Goal: Task Accomplishment & Management: Use online tool/utility

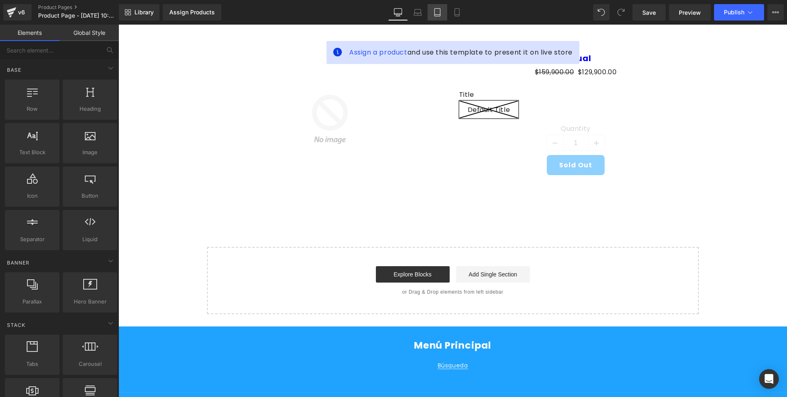
click at [442, 17] on link "Tablet" at bounding box center [438, 12] width 20 height 16
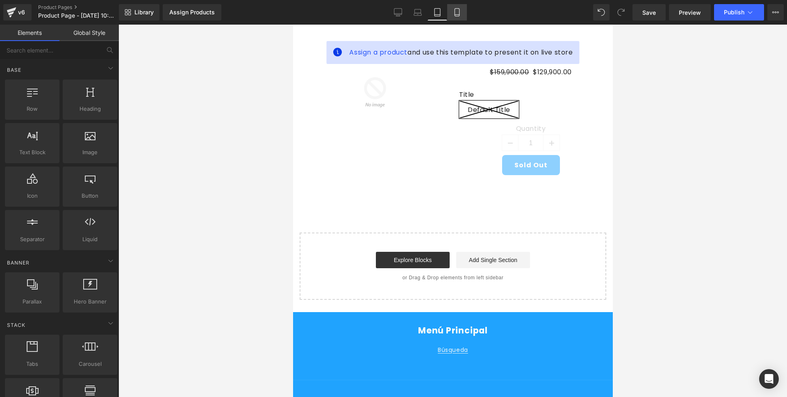
click at [452, 16] on link "Mobile" at bounding box center [457, 12] width 20 height 16
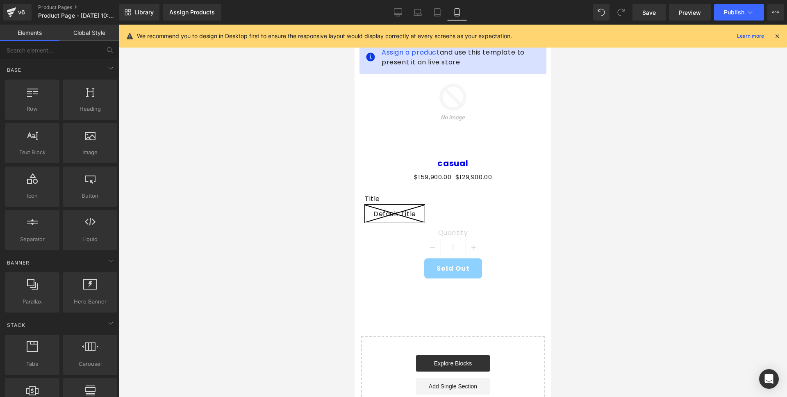
click at [775, 35] on icon at bounding box center [777, 35] width 7 height 7
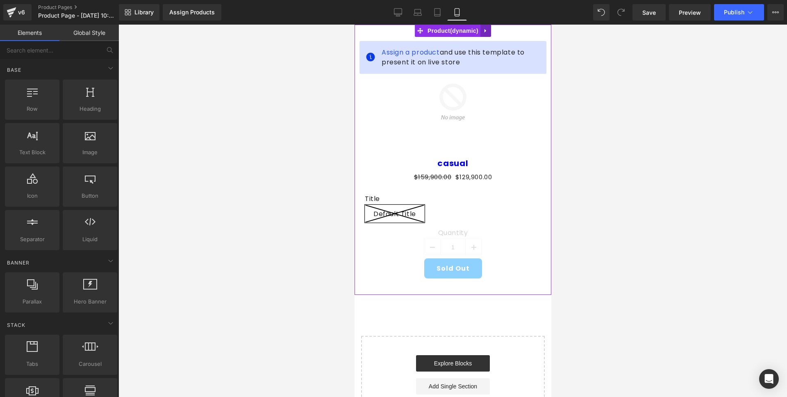
click at [486, 31] on icon at bounding box center [486, 31] width 6 height 6
click at [493, 31] on icon at bounding box center [491, 31] width 6 height 6
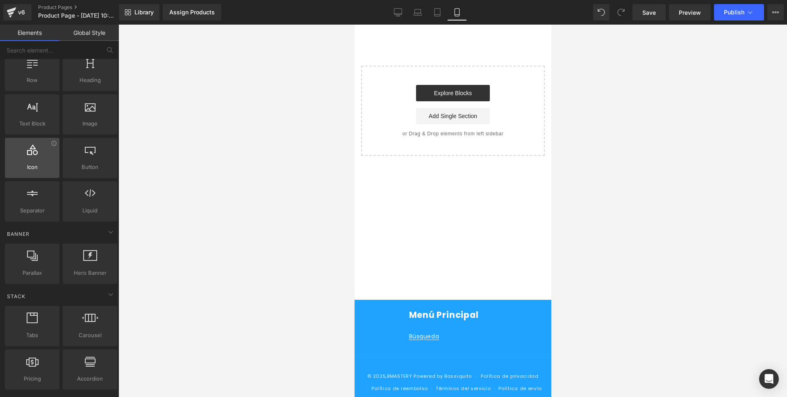
scroll to position [45, 0]
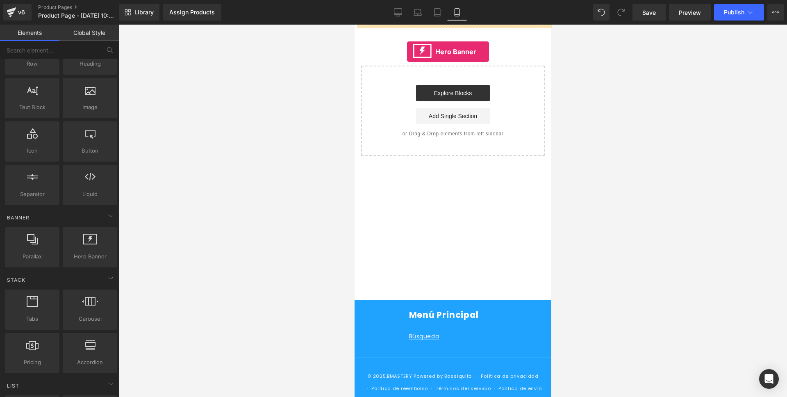
drag, startPoint x: 445, startPoint y: 272, endPoint x: 407, endPoint y: 52, distance: 223.6
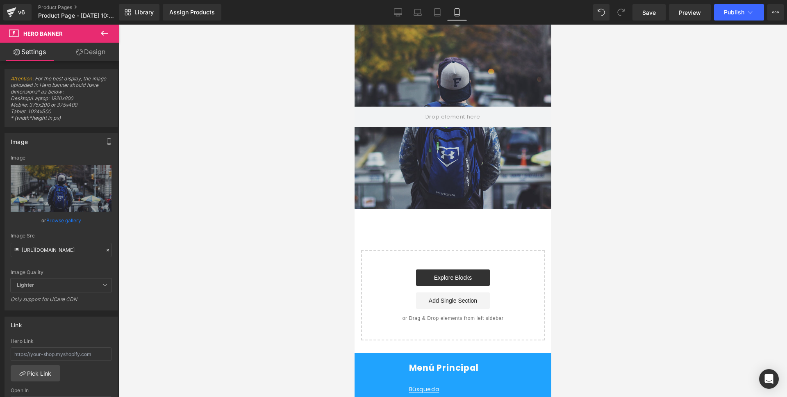
click at [104, 36] on icon at bounding box center [105, 33] width 10 height 10
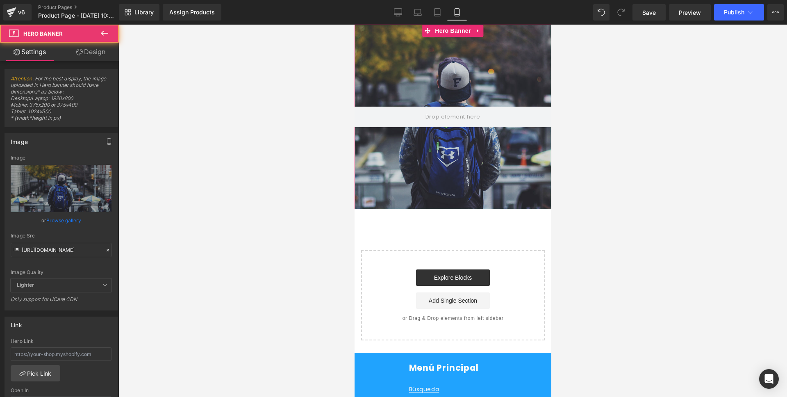
click at [479, 163] on div at bounding box center [452, 117] width 197 height 185
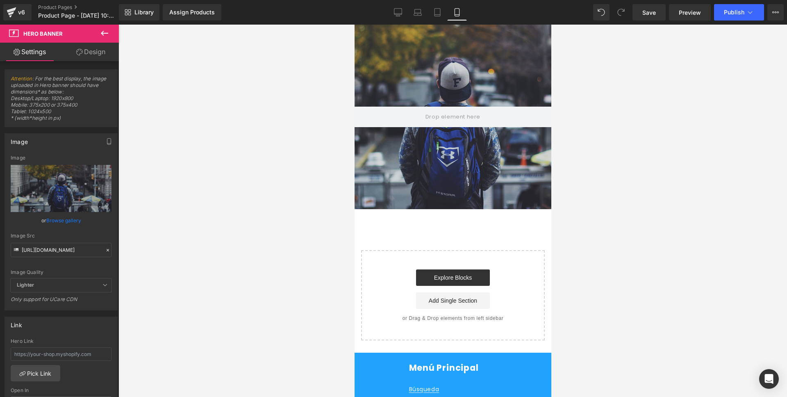
click at [101, 31] on icon at bounding box center [105, 33] width 10 height 10
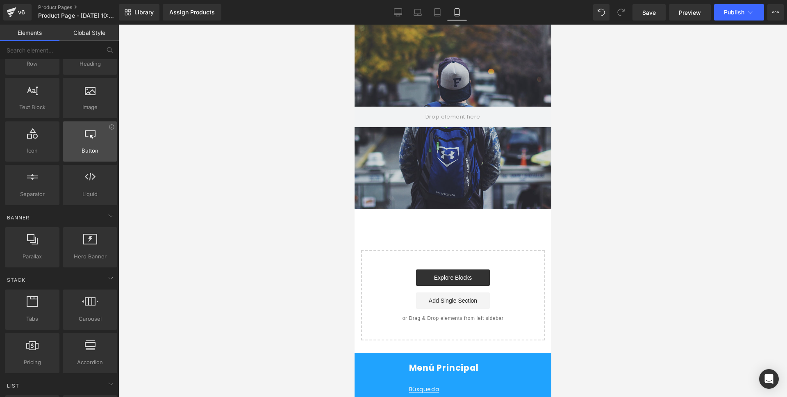
scroll to position [0, 0]
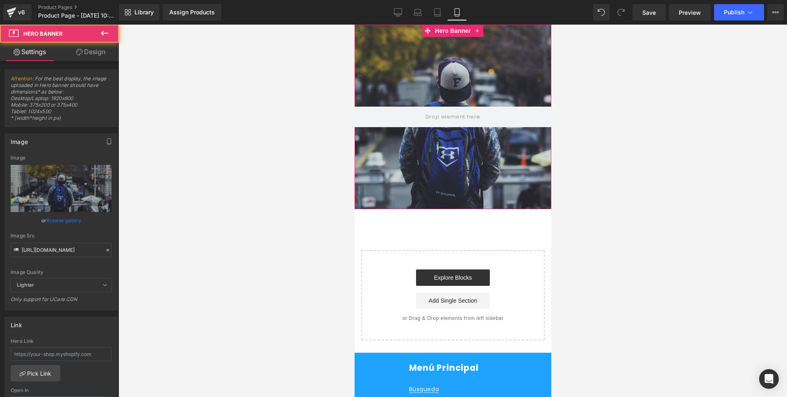
click at [425, 61] on div at bounding box center [452, 117] width 197 height 185
click at [59, 217] on link "Browse gallery" at bounding box center [63, 220] width 35 height 14
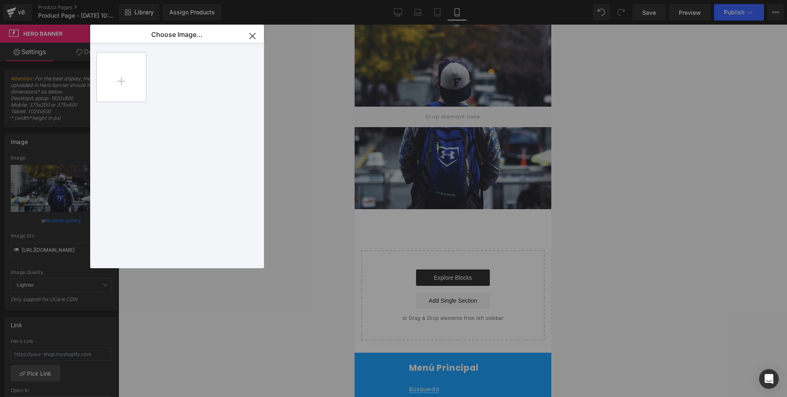
click at [137, 64] on input "file" at bounding box center [121, 76] width 49 height 49
type input "C:\fakepath\Captura de pantalla [DATE] a la(s) 8.38.05 p.m..png"
click at [108, 77] on input "file" at bounding box center [121, 76] width 49 height 49
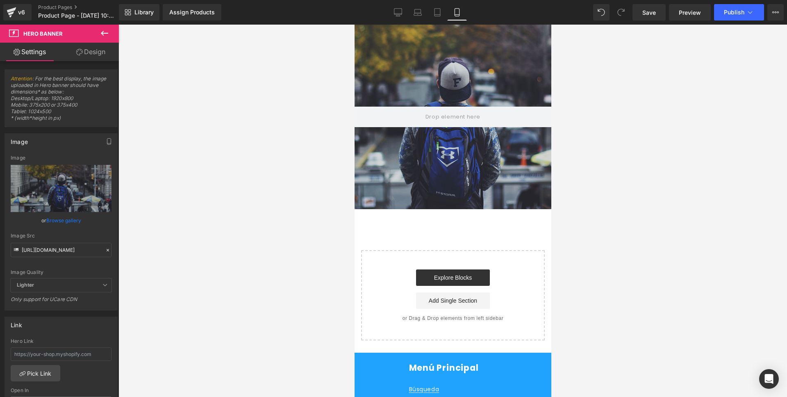
click at [55, 0] on div "Hero Banner You are previewing how the will restyle your page. You can not edit…" at bounding box center [393, 0] width 787 height 0
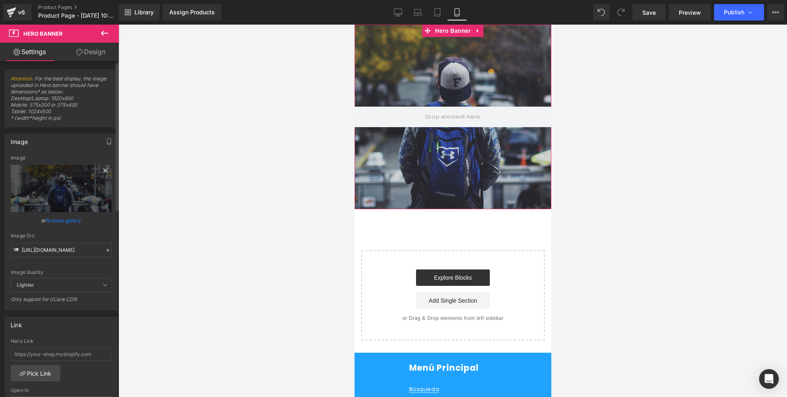
click at [103, 171] on icon at bounding box center [105, 171] width 4 height 4
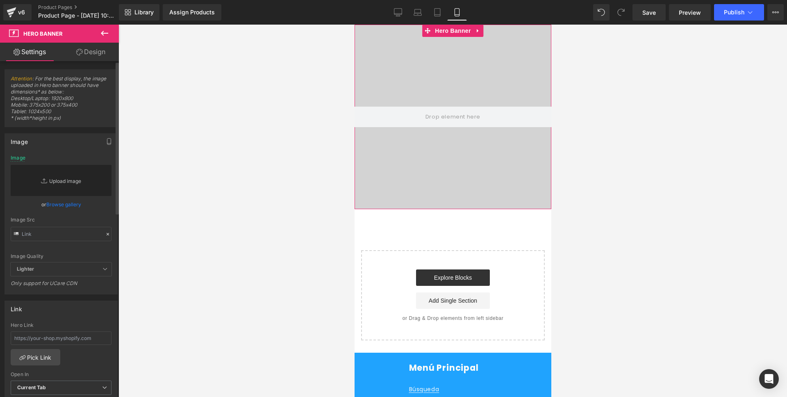
click at [72, 176] on link "Replace Image" at bounding box center [61, 180] width 101 height 31
type input "C:\fakepath\WhatsApp Image [DATE] 10.58.15.jpeg"
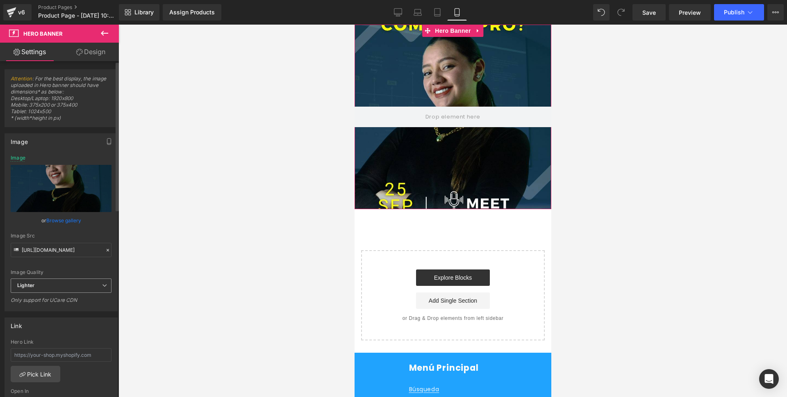
click at [89, 280] on span "Lighter" at bounding box center [61, 285] width 101 height 14
click at [81, 266] on div "Image Quality Lighter Lightest Lighter Lighter Lightest Only support for UCare …" at bounding box center [60, 216] width 98 height 123
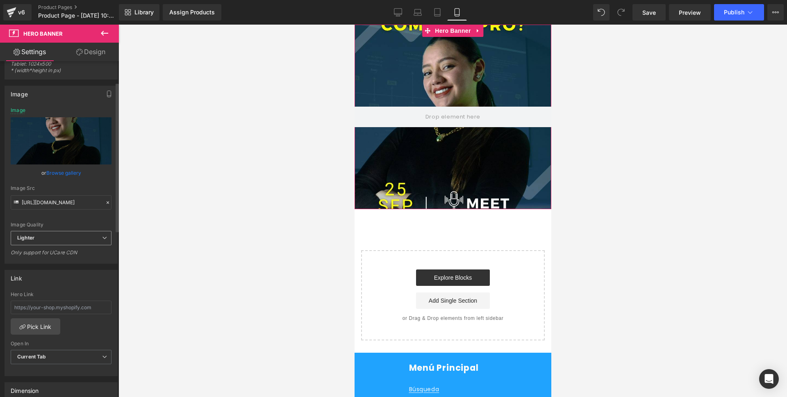
scroll to position [47, 0]
click at [47, 235] on span "Lighter" at bounding box center [61, 238] width 101 height 14
click at [42, 267] on li "Lightest" at bounding box center [60, 265] width 98 height 12
click at [50, 237] on span "Lightest" at bounding box center [61, 238] width 101 height 14
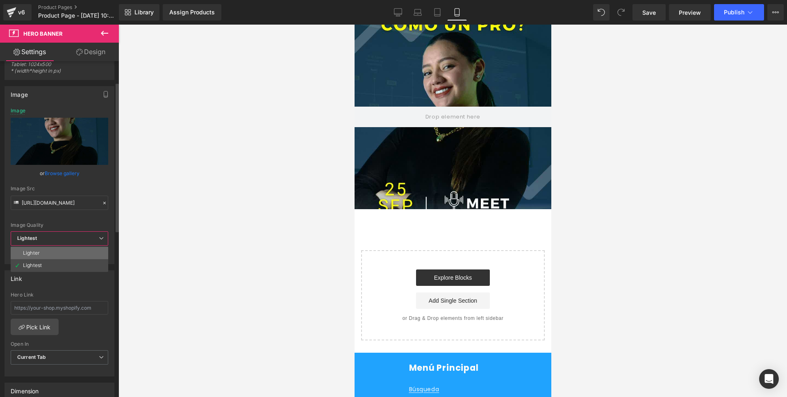
click at [34, 252] on div "Lighter" at bounding box center [31, 253] width 17 height 6
type input "[URL][DOMAIN_NAME]"
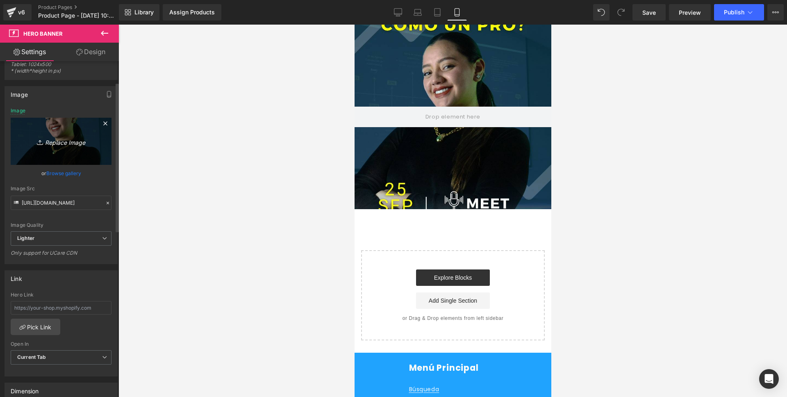
scroll to position [0, 0]
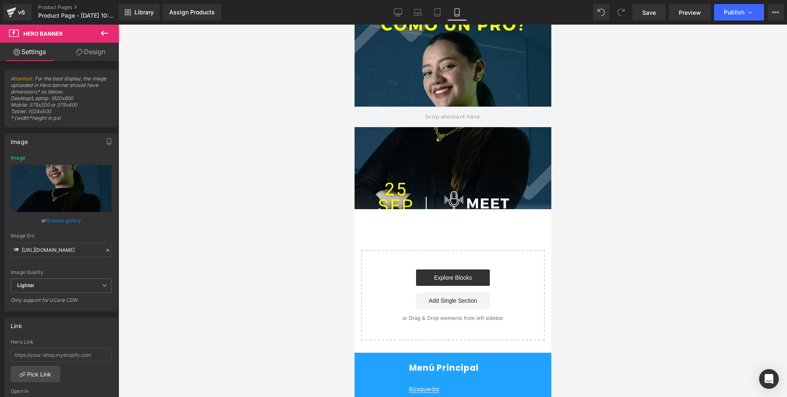
drag, startPoint x: 408, startPoint y: 210, endPoint x: 420, endPoint y: 206, distance: 12.2
click at [408, 210] on div "Hero Banner 200px 200px Select your layout" at bounding box center [452, 183] width 197 height 316
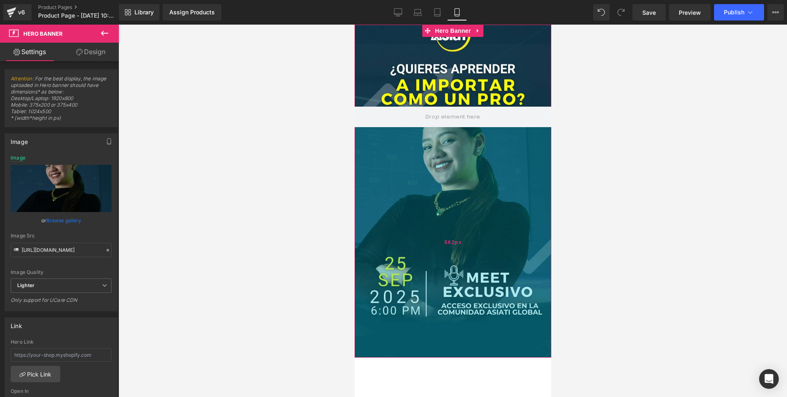
drag, startPoint x: 439, startPoint y: 207, endPoint x: 432, endPoint y: 356, distance: 148.6
click at [432, 356] on div "562px" at bounding box center [452, 242] width 197 height 230
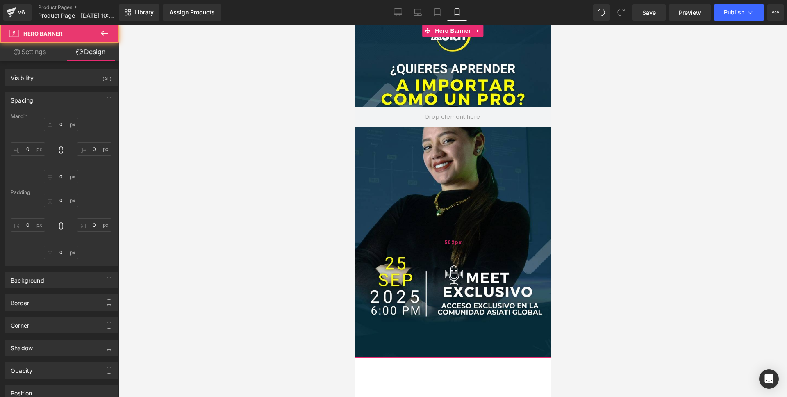
type input "0"
type input "200"
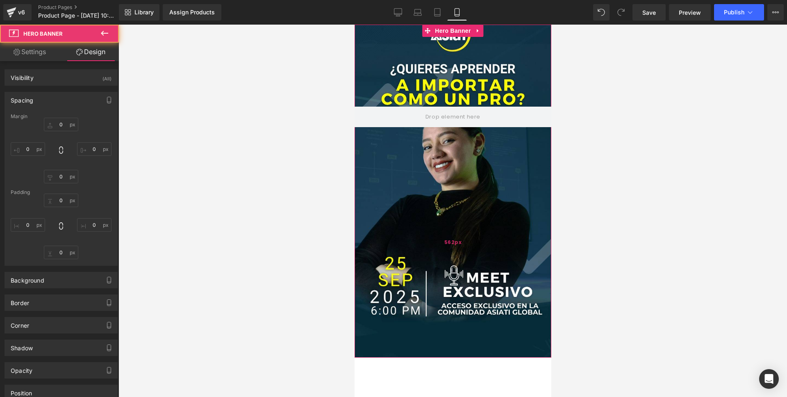
type input "0"
type input "562"
type input "0"
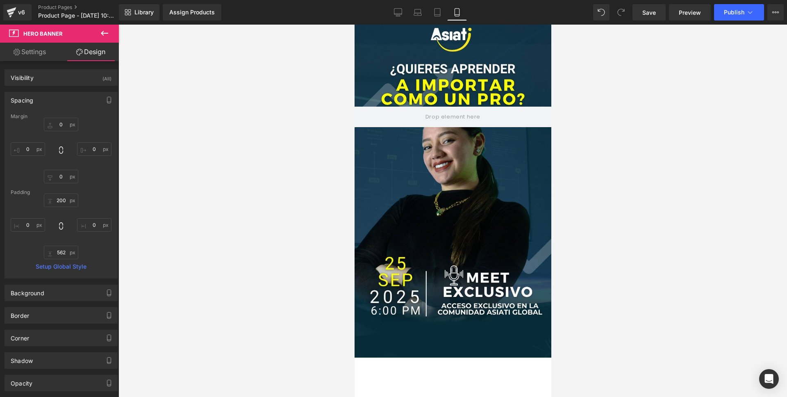
click at [354, 25] on div "562px" at bounding box center [354, 25] width 0 height 0
click at [36, 54] on link "Settings" at bounding box center [29, 52] width 59 height 18
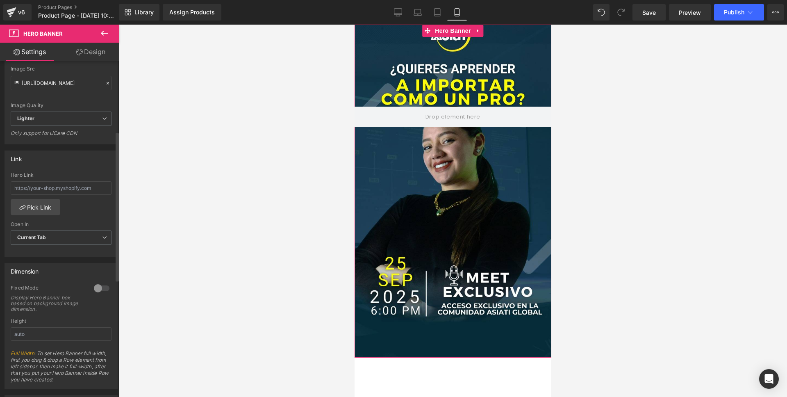
scroll to position [188, 0]
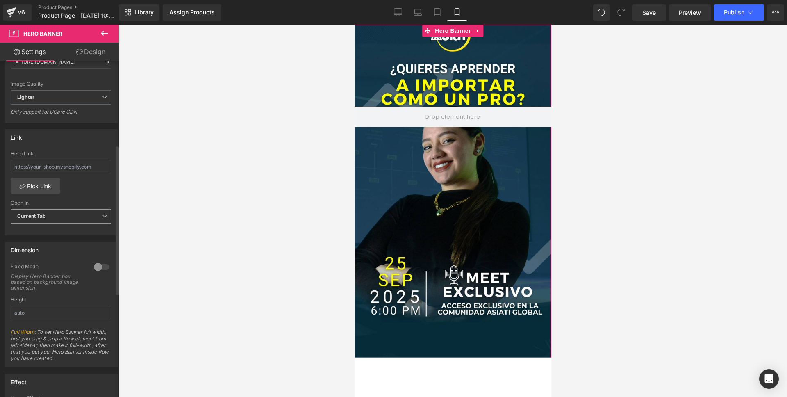
click at [44, 219] on b "Current Tab" at bounding box center [31, 216] width 29 height 6
click at [99, 193] on div "Hero Link Pick Link Current Tab New Tab Open In Current Tab Current Tab New Tab" at bounding box center [61, 193] width 112 height 84
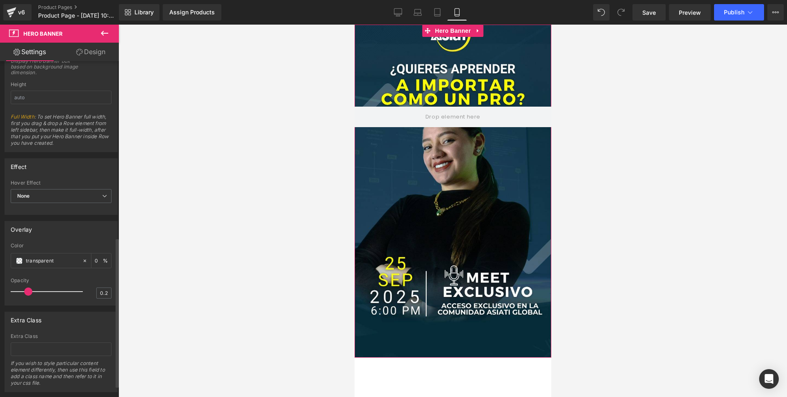
scroll to position [410, 0]
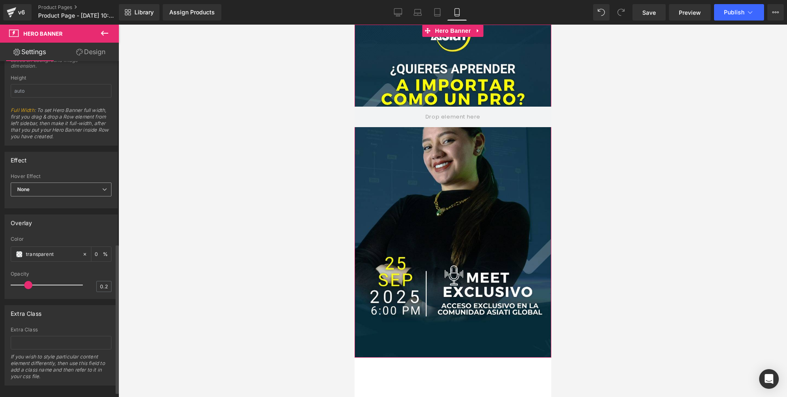
click at [57, 193] on span "None" at bounding box center [61, 190] width 101 height 14
click at [64, 187] on span "None" at bounding box center [60, 190] width 98 height 14
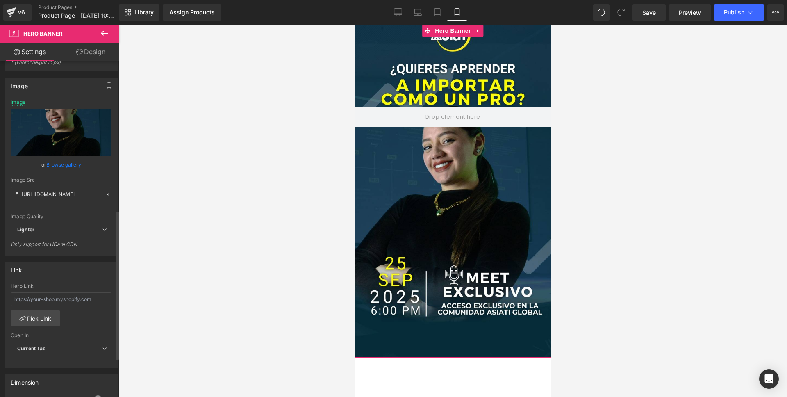
scroll to position [0, 0]
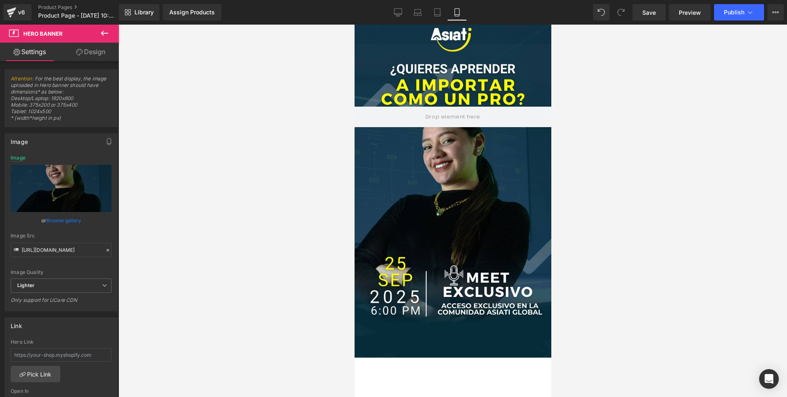
click at [106, 27] on button at bounding box center [104, 34] width 29 height 18
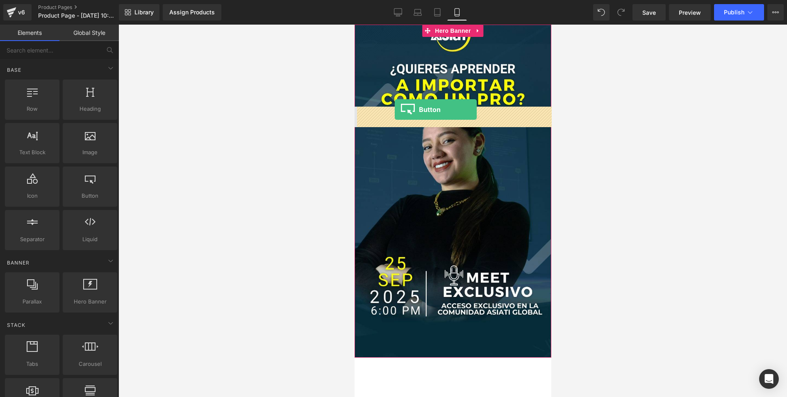
drag, startPoint x: 438, startPoint y: 212, endPoint x: 395, endPoint y: 110, distance: 111.1
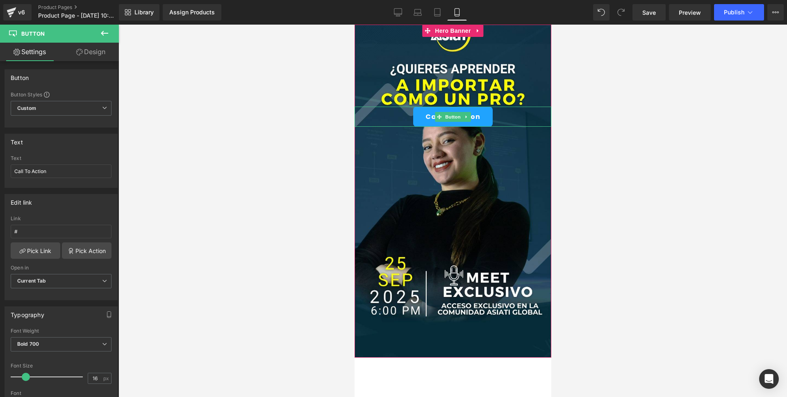
click at [390, 116] on div "Call To Action" at bounding box center [452, 117] width 197 height 20
click at [449, 115] on span "Button" at bounding box center [452, 117] width 19 height 10
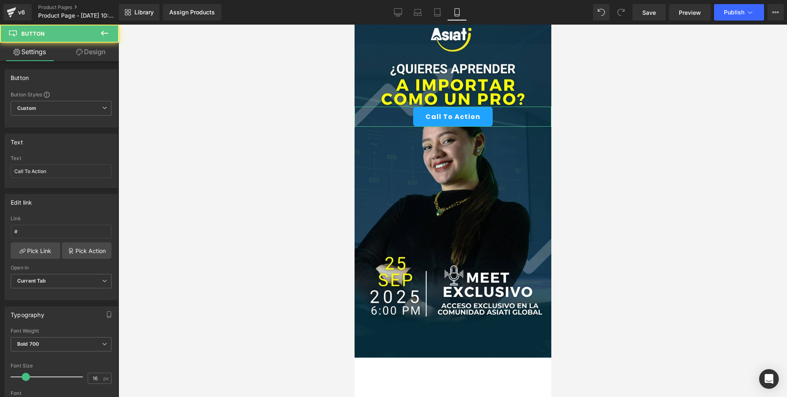
click at [89, 50] on link "Design" at bounding box center [90, 52] width 59 height 18
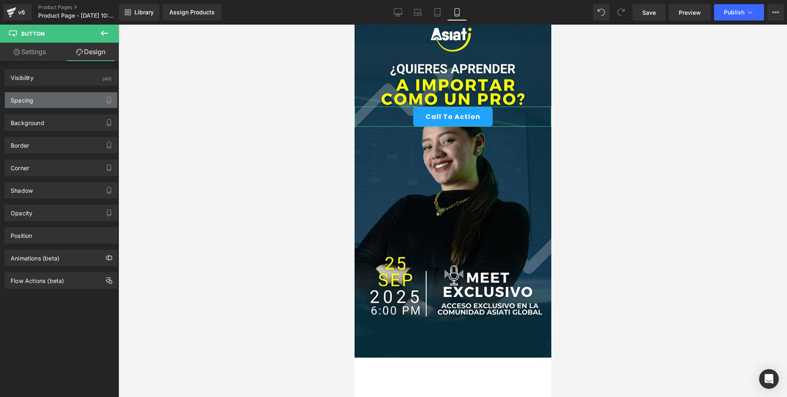
click at [59, 96] on div "Spacing" at bounding box center [61, 100] width 112 height 16
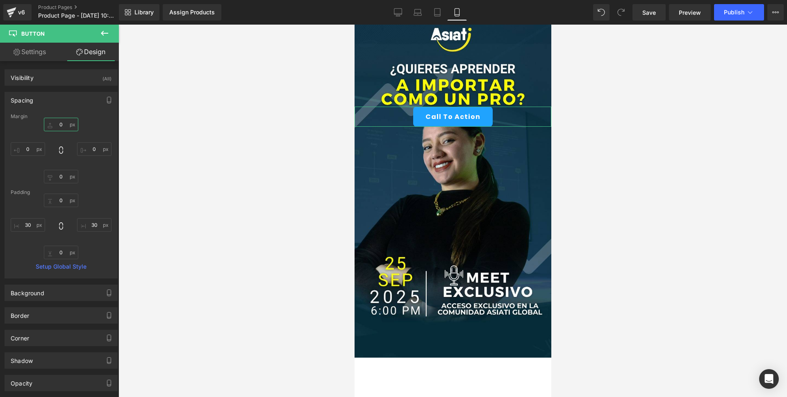
click at [61, 126] on input "0" at bounding box center [61, 125] width 34 height 14
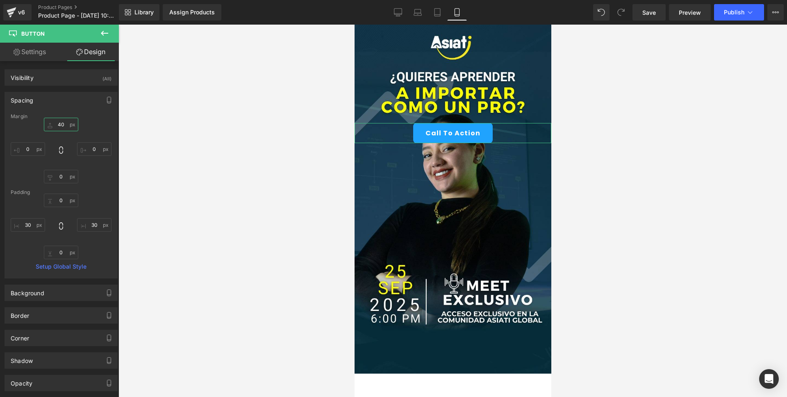
type input "4"
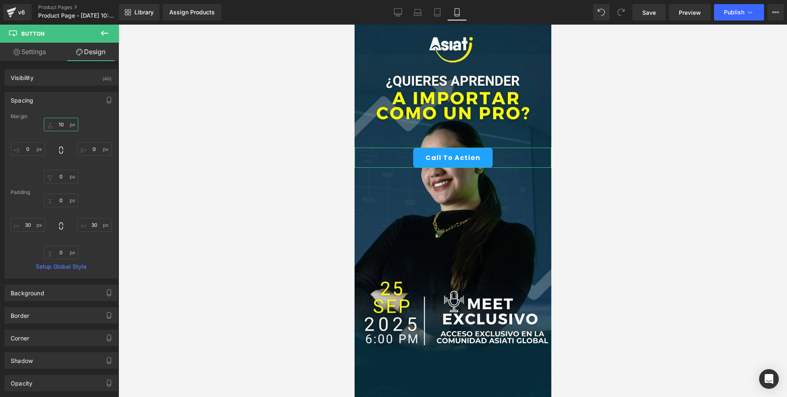
type input "1"
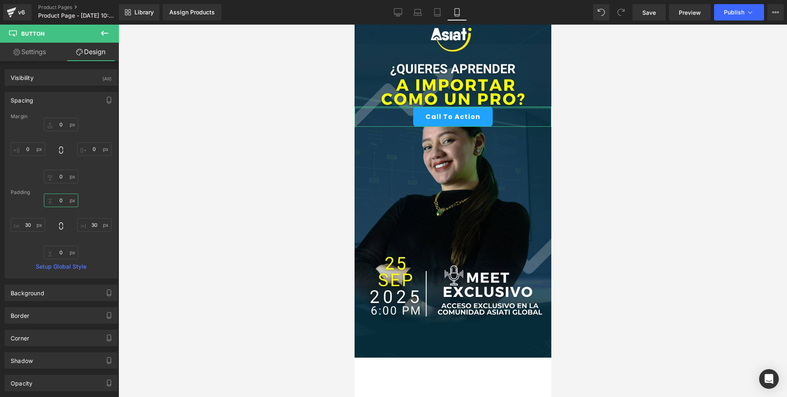
click at [56, 205] on input "0" at bounding box center [61, 201] width 34 height 14
type input "1"
click at [34, 51] on link "Settings" at bounding box center [29, 52] width 59 height 18
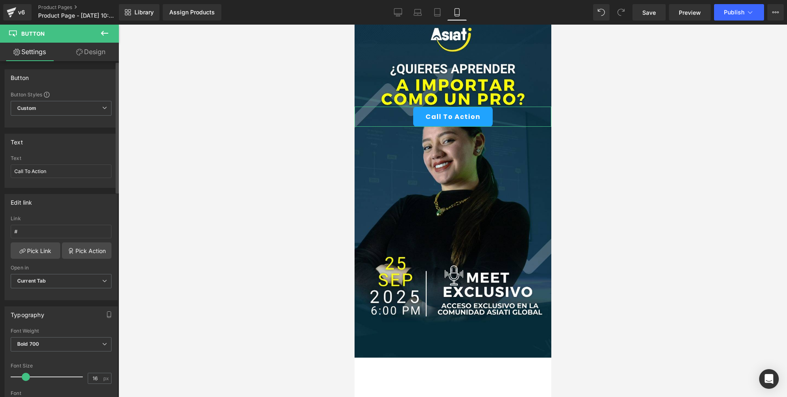
scroll to position [27, 0]
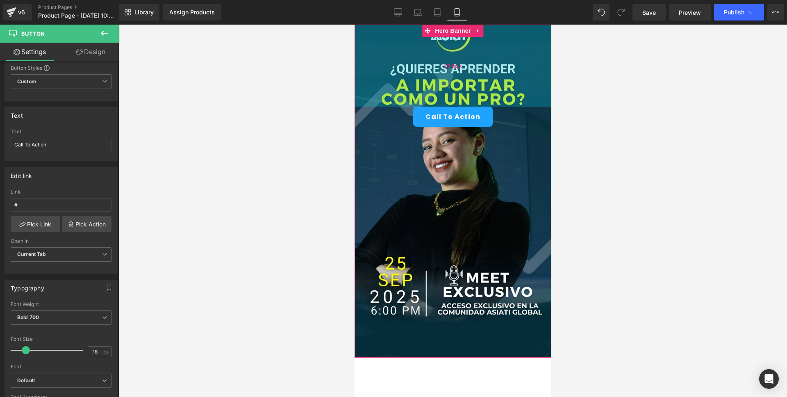
click at [459, 41] on div "200px" at bounding box center [452, 66] width 197 height 82
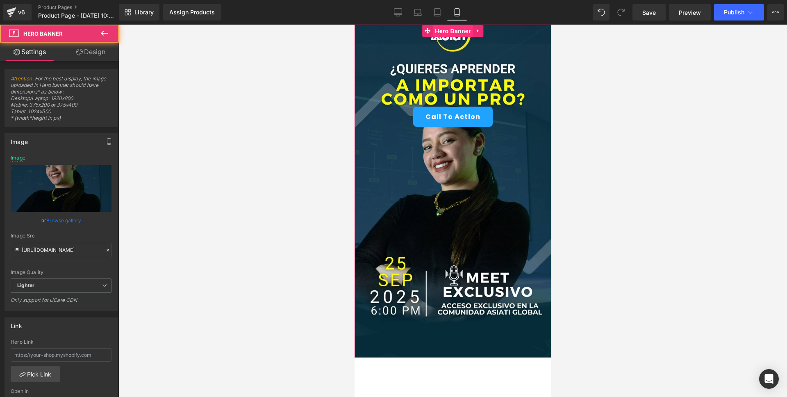
click at [453, 31] on span "Hero Banner" at bounding box center [453, 31] width 40 height 12
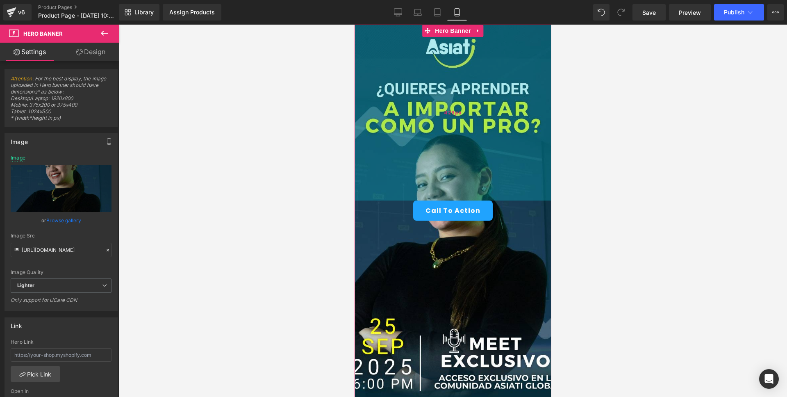
drag, startPoint x: 454, startPoint y: 100, endPoint x: 443, endPoint y: 194, distance: 94.6
click at [443, 194] on div "429px" at bounding box center [452, 113] width 197 height 176
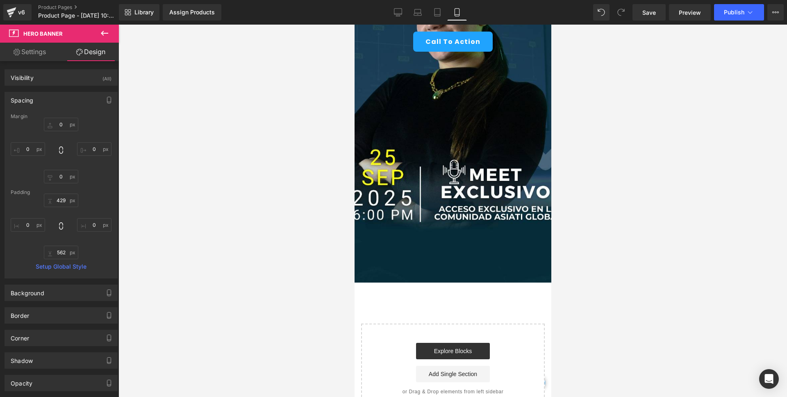
scroll to position [168, 0]
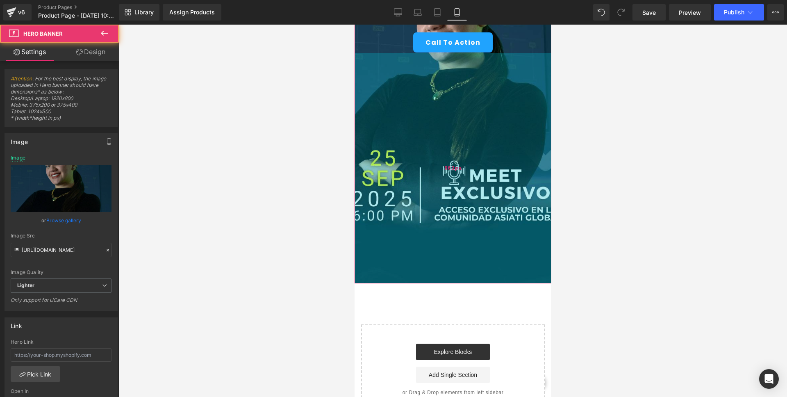
drag, startPoint x: 463, startPoint y: 277, endPoint x: 474, endPoint y: 255, distance: 24.6
click at [463, 277] on div "Call To Action Button NaNpx Hero Banner 429px 562px" at bounding box center [452, 69] width 197 height 427
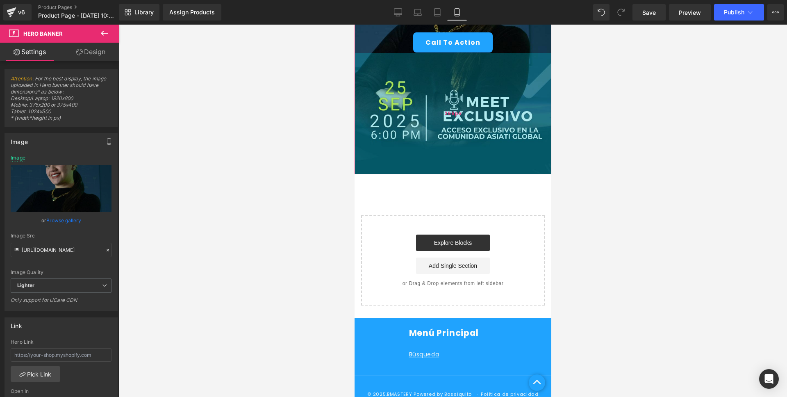
drag, startPoint x: 466, startPoint y: 270, endPoint x: 465, endPoint y: 167, distance: 102.9
click at [465, 167] on div "296px" at bounding box center [452, 113] width 197 height 121
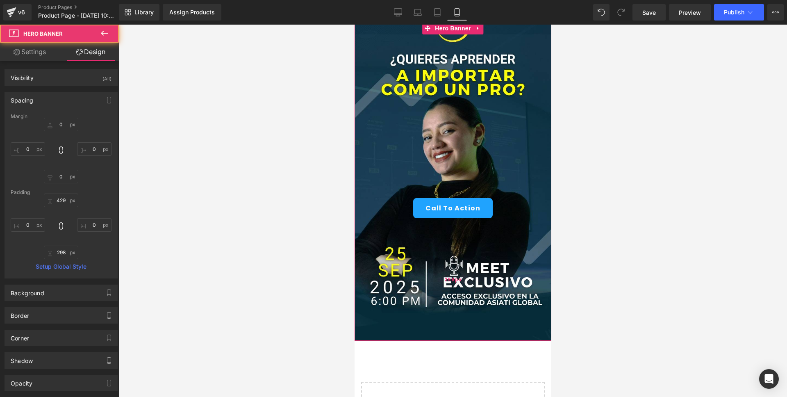
scroll to position [0, 0]
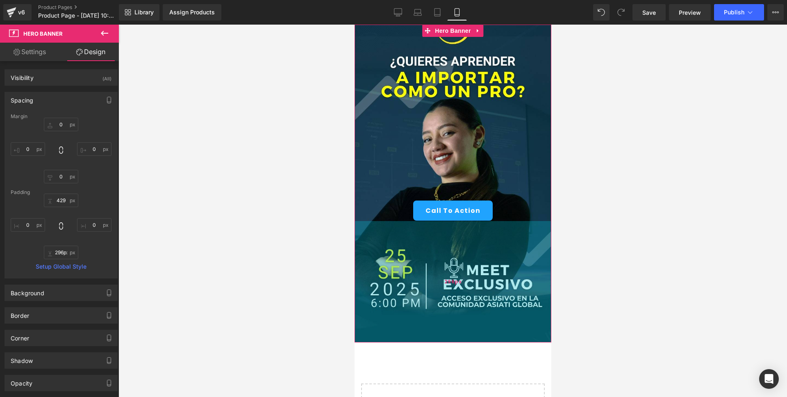
click at [445, 319] on div "296px" at bounding box center [452, 281] width 197 height 121
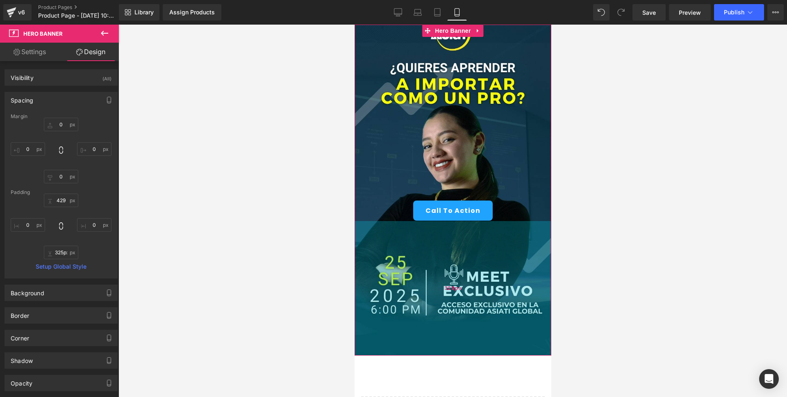
type input "324px"
drag, startPoint x: 484, startPoint y: 338, endPoint x: 477, endPoint y: 349, distance: 13.2
click at [477, 349] on div "328px" at bounding box center [452, 288] width 197 height 135
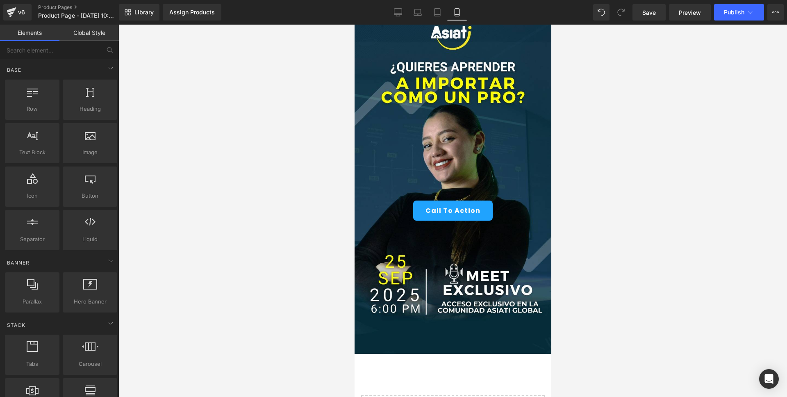
click at [460, 385] on div "Call To Action Button NaNpx Hero Banner 429px 324px Select your layout" at bounding box center [452, 255] width 197 height 461
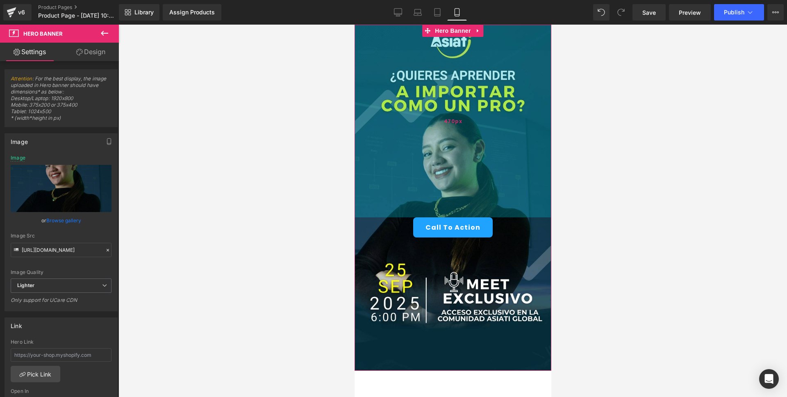
drag, startPoint x: 504, startPoint y: 194, endPoint x: 505, endPoint y: 210, distance: 16.8
click at [505, 210] on div "470px" at bounding box center [452, 121] width 197 height 193
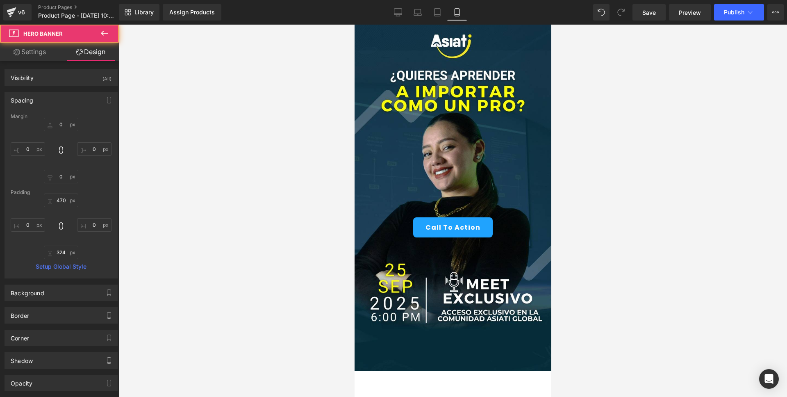
click at [617, 216] on div at bounding box center [453, 211] width 669 height 372
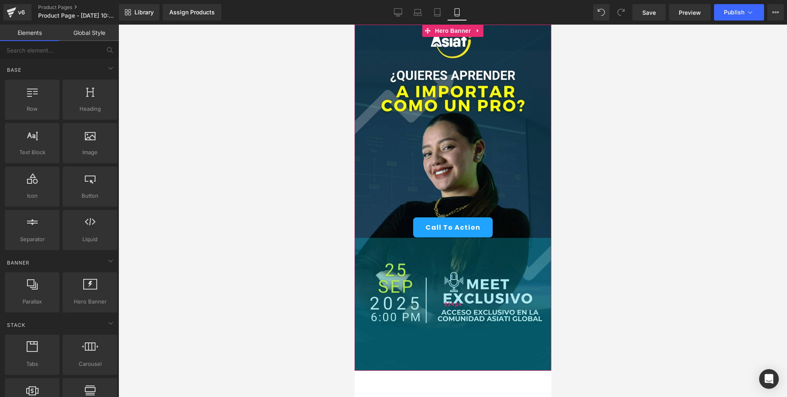
click at [414, 304] on div "324px" at bounding box center [452, 304] width 197 height 133
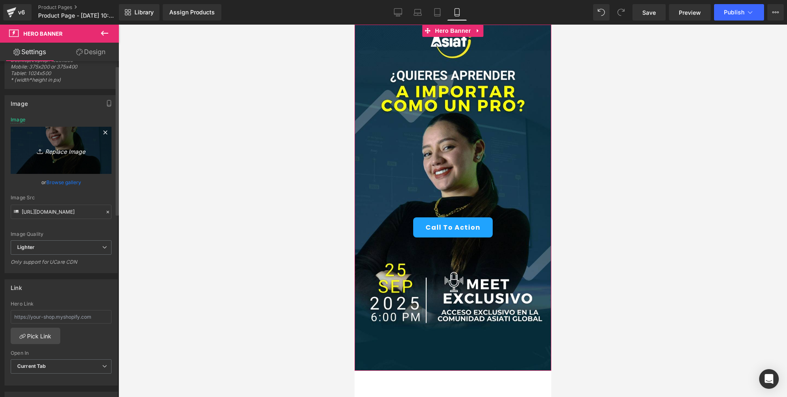
scroll to position [41, 0]
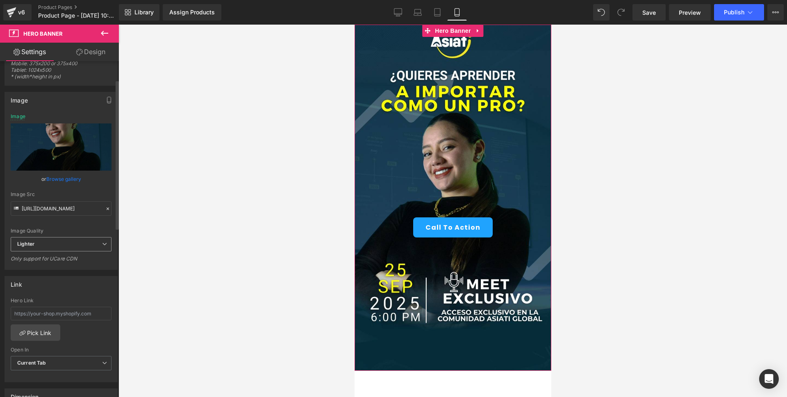
click at [40, 246] on span "Lighter" at bounding box center [61, 244] width 101 height 14
click at [38, 269] on div "Lightest" at bounding box center [32, 271] width 19 height 6
click at [55, 246] on span "Lightest" at bounding box center [61, 244] width 101 height 14
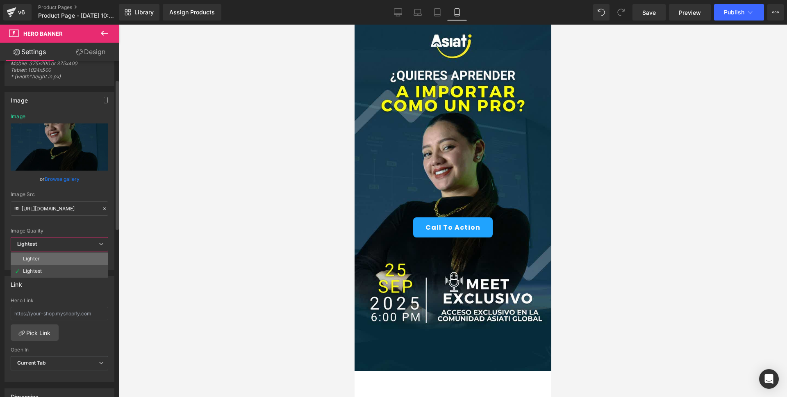
click at [49, 259] on li "Lighter" at bounding box center [60, 259] width 98 height 12
type input "[URL][DOMAIN_NAME]"
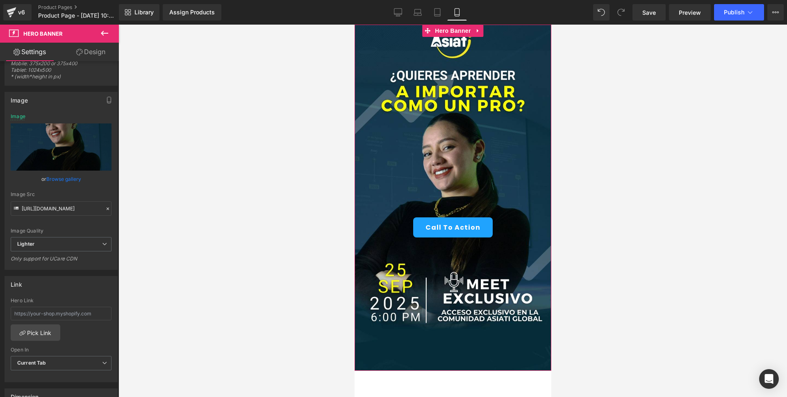
click at [90, 57] on link "Design" at bounding box center [90, 52] width 59 height 18
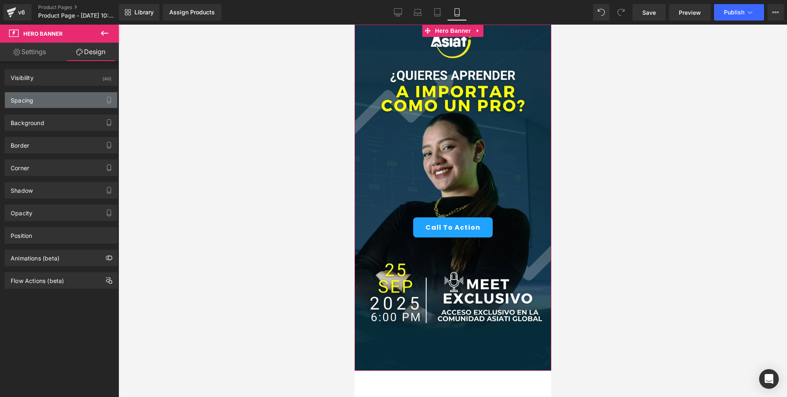
click at [47, 100] on div "Spacing" at bounding box center [61, 100] width 112 height 16
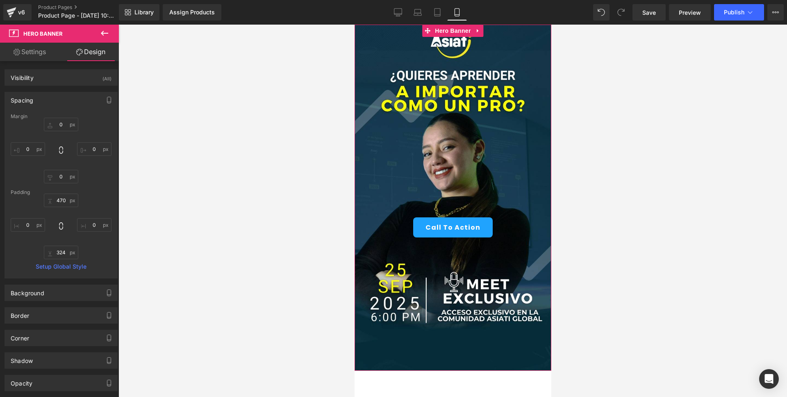
click at [37, 51] on link "Settings" at bounding box center [29, 52] width 59 height 18
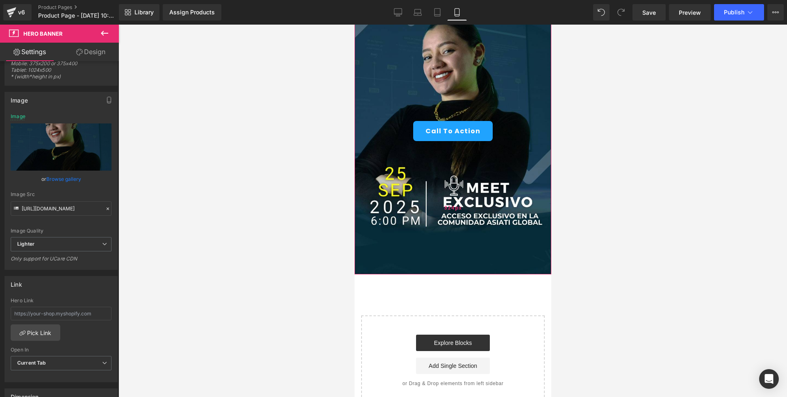
scroll to position [97, 0]
click at [103, 37] on icon at bounding box center [105, 33] width 10 height 10
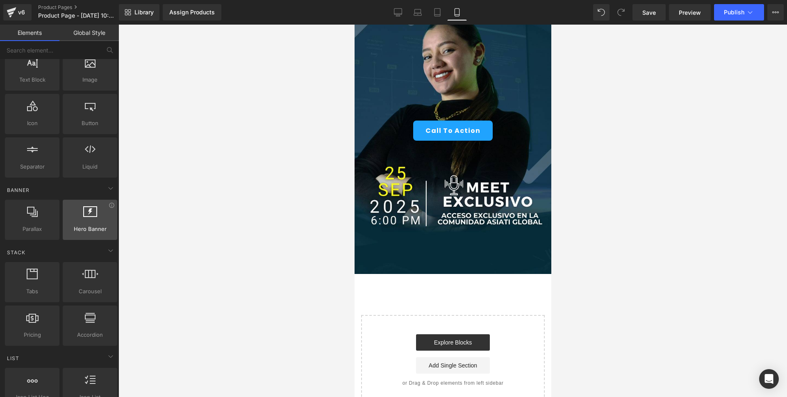
scroll to position [75, 0]
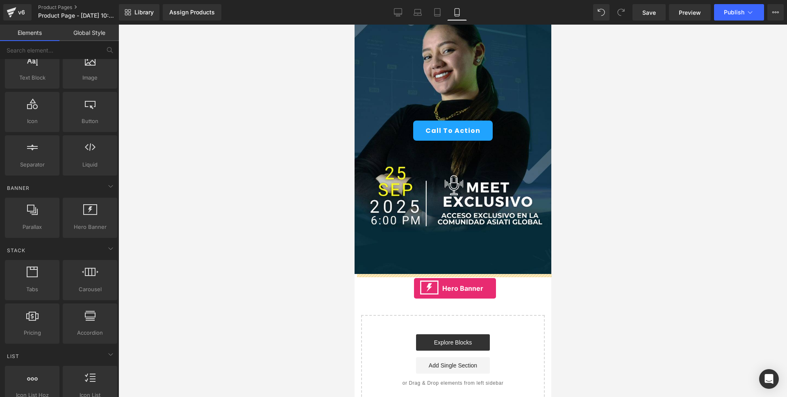
drag, startPoint x: 438, startPoint y: 238, endPoint x: 414, endPoint y: 288, distance: 55.4
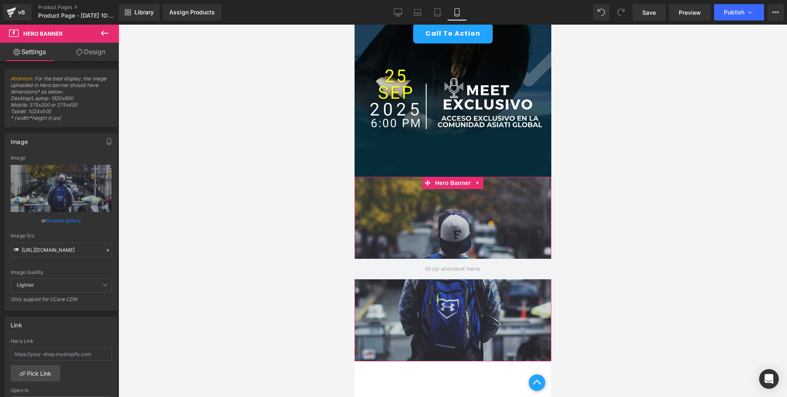
scroll to position [198, 0]
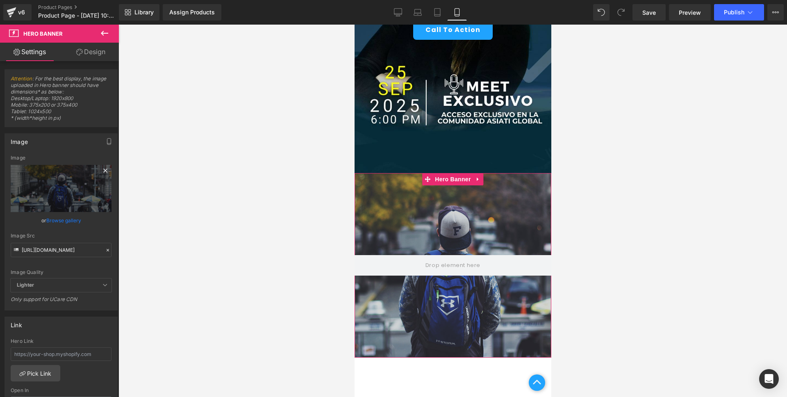
click at [103, 171] on icon at bounding box center [105, 171] width 4 height 4
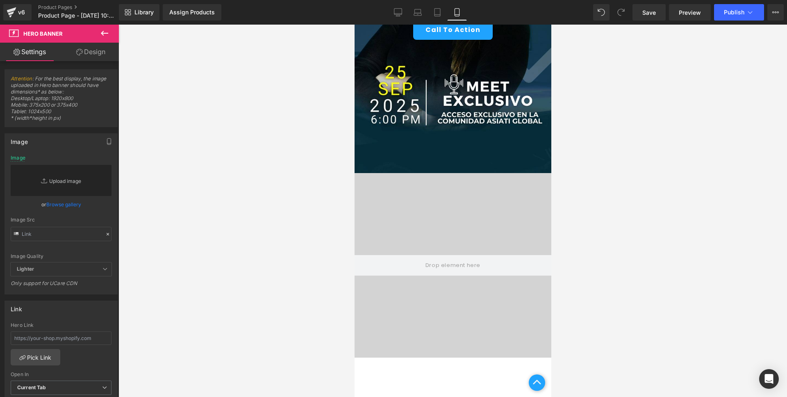
click at [34, 195] on link "Replace Image" at bounding box center [61, 180] width 101 height 31
click at [71, 205] on link "Browse gallery" at bounding box center [63, 204] width 35 height 14
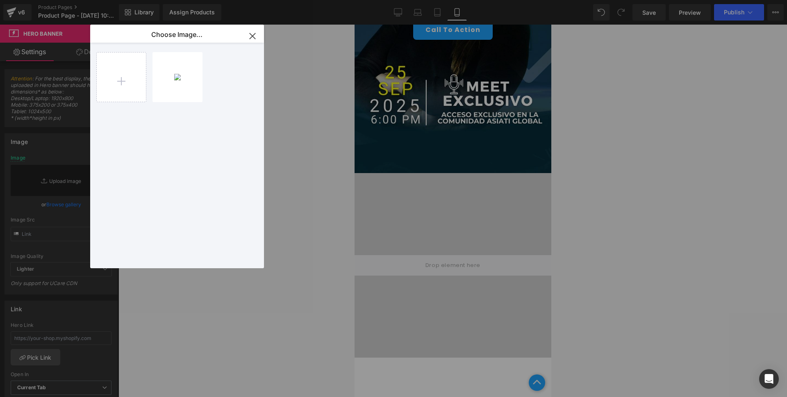
drag, startPoint x: 251, startPoint y: 34, endPoint x: 207, endPoint y: 60, distance: 50.8
click at [251, 34] on icon "button" at bounding box center [252, 35] width 5 height 5
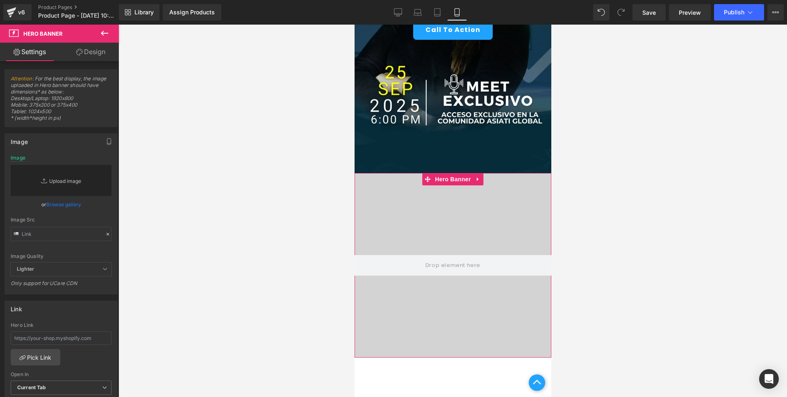
click at [82, 165] on link "Replace Image" at bounding box center [61, 180] width 101 height 31
type input "C:\fakepath\WhatsApp Image [DATE] 10.58.15.jpeg"
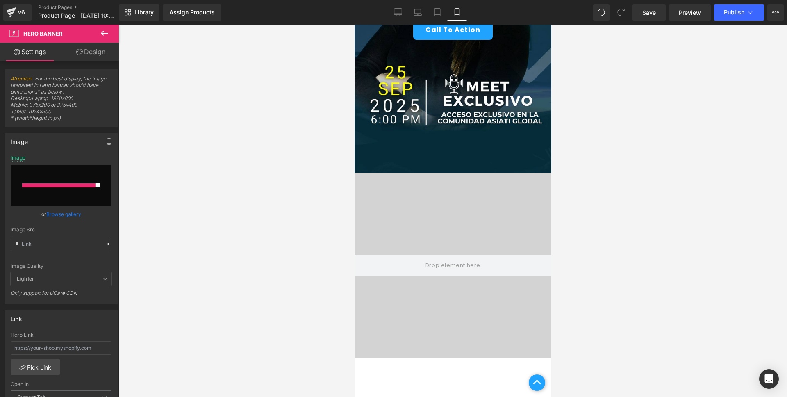
type input "[URL][DOMAIN_NAME]"
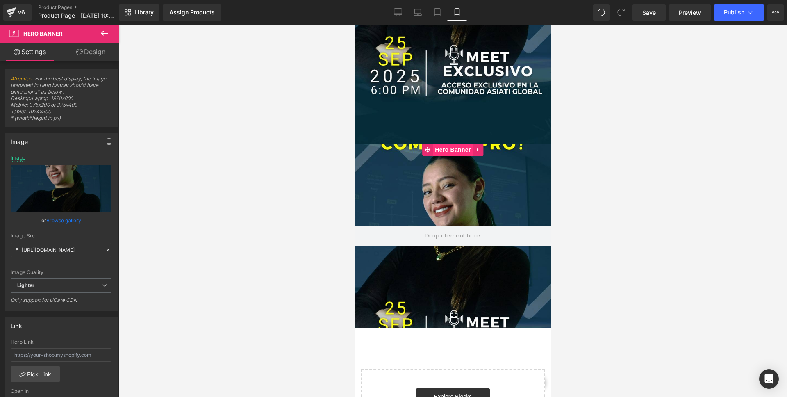
scroll to position [244, 0]
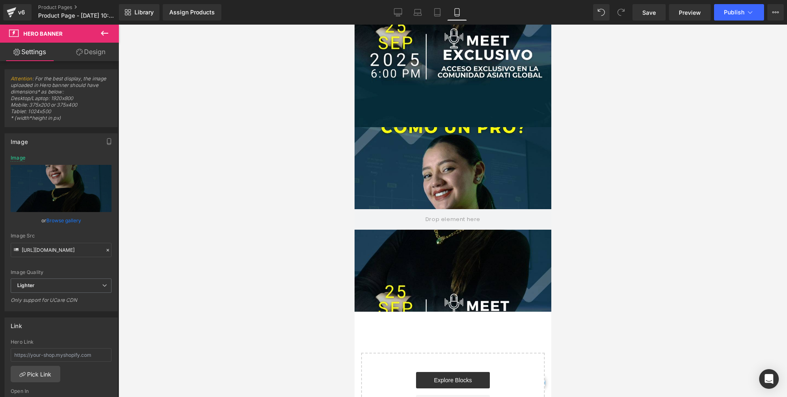
click at [100, 34] on icon at bounding box center [105, 33] width 10 height 10
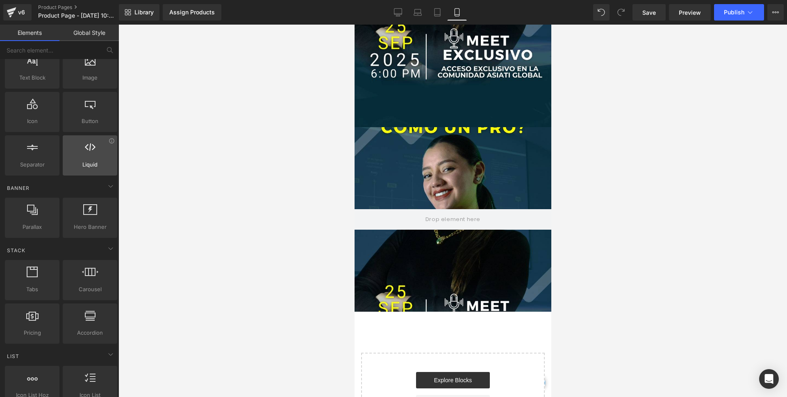
scroll to position [0, 0]
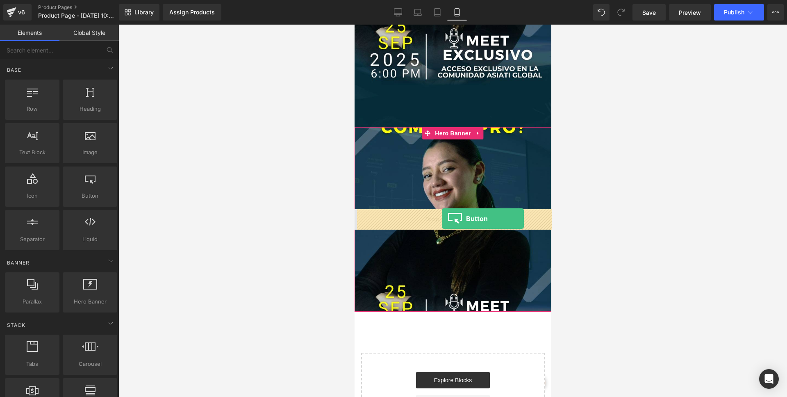
drag, startPoint x: 436, startPoint y: 202, endPoint x: 442, endPoint y: 219, distance: 17.2
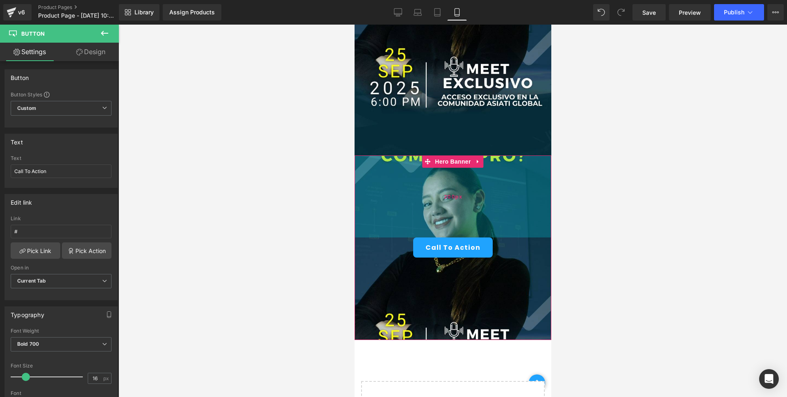
scroll to position [216, 0]
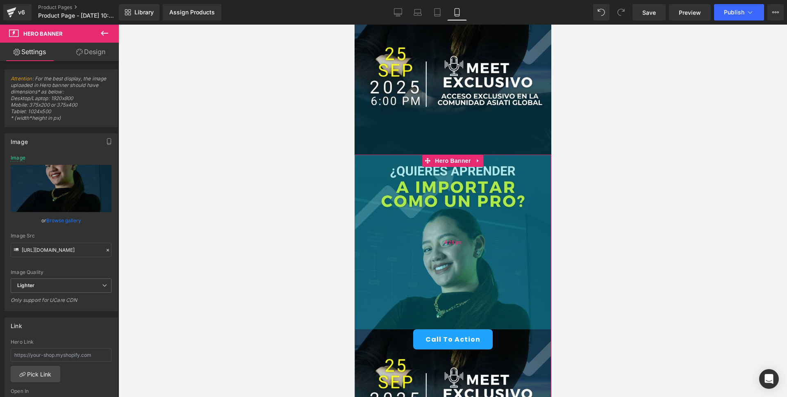
drag, startPoint x: 439, startPoint y: 226, endPoint x: 415, endPoint y: 199, distance: 35.7
click at [439, 313] on div "426px" at bounding box center [452, 242] width 197 height 175
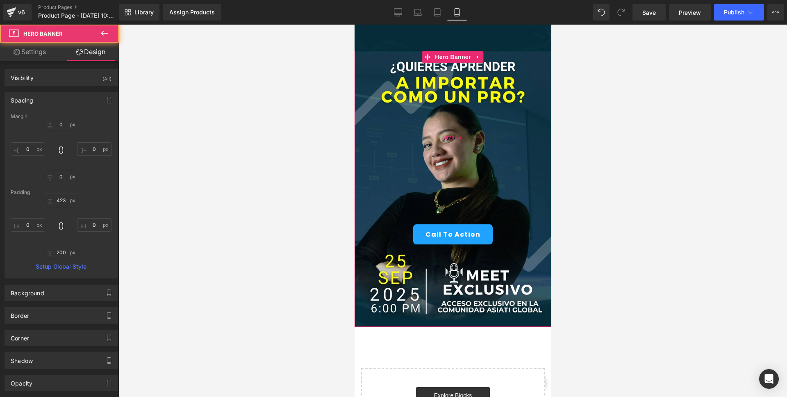
scroll to position [321, 0]
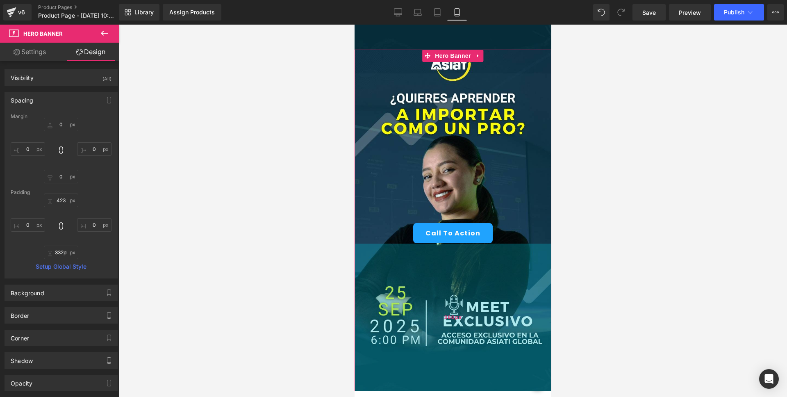
type input "331px"
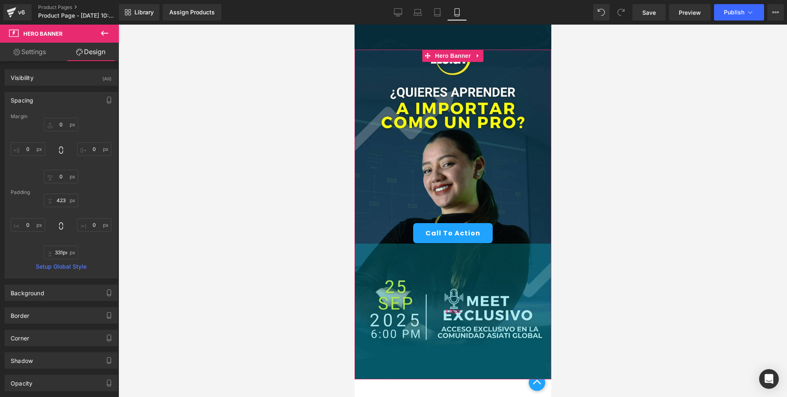
drag, startPoint x: 441, startPoint y: 302, endPoint x: 444, endPoint y: 356, distance: 53.8
click at [444, 356] on div "331px" at bounding box center [452, 312] width 197 height 136
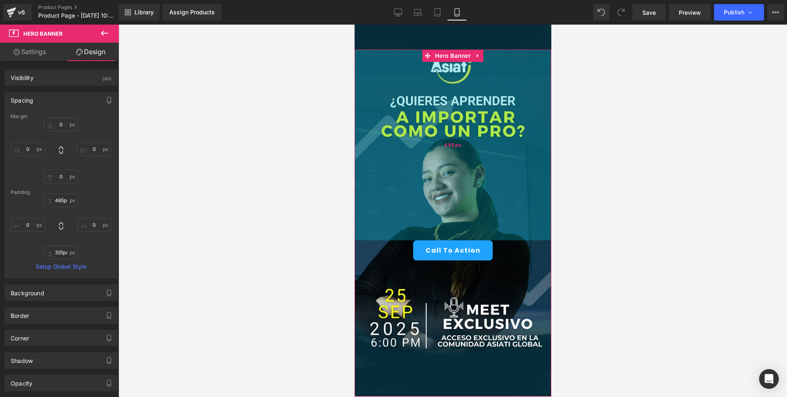
type input "463px"
drag, startPoint x: 498, startPoint y: 204, endPoint x: 495, endPoint y: 220, distance: 16.8
click at [495, 220] on div "463px" at bounding box center [452, 145] width 197 height 190
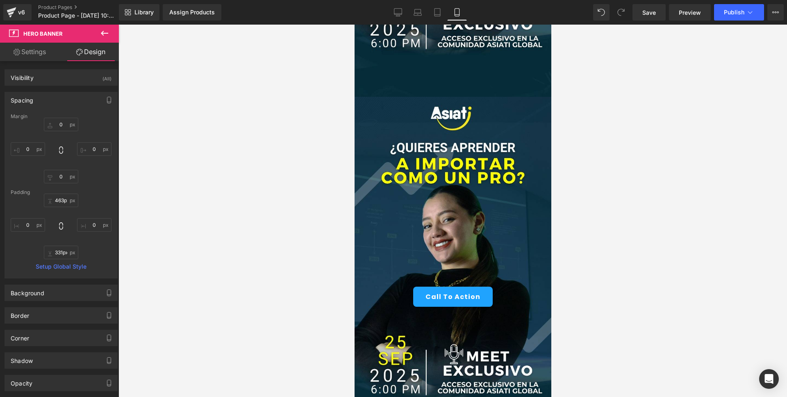
scroll to position [263, 0]
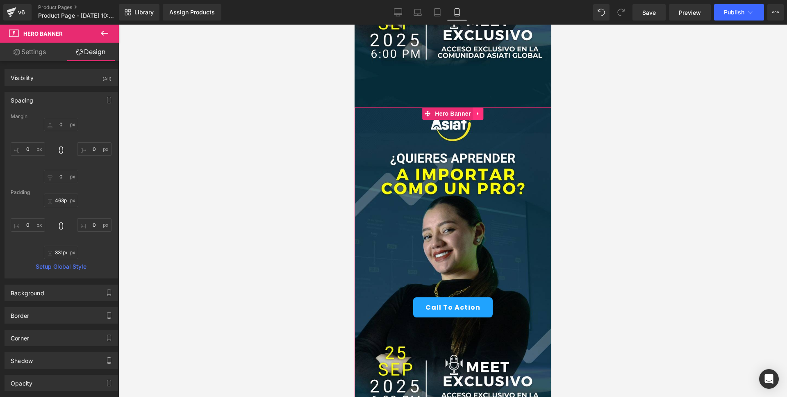
click at [477, 114] on icon at bounding box center [478, 114] width 2 height 4
click at [481, 113] on icon at bounding box center [484, 114] width 6 height 6
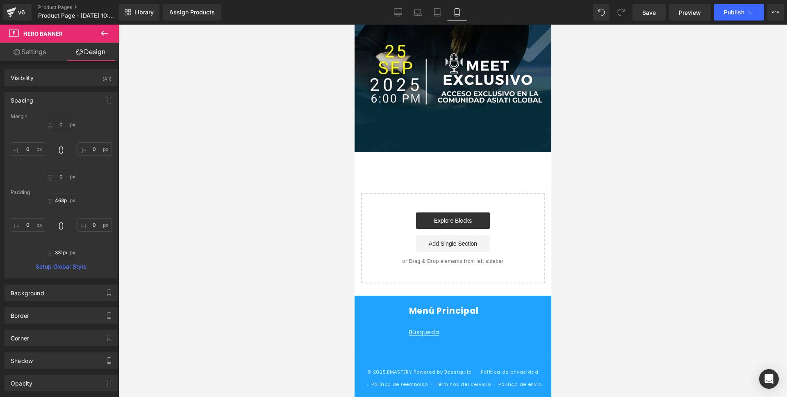
scroll to position [0, 0]
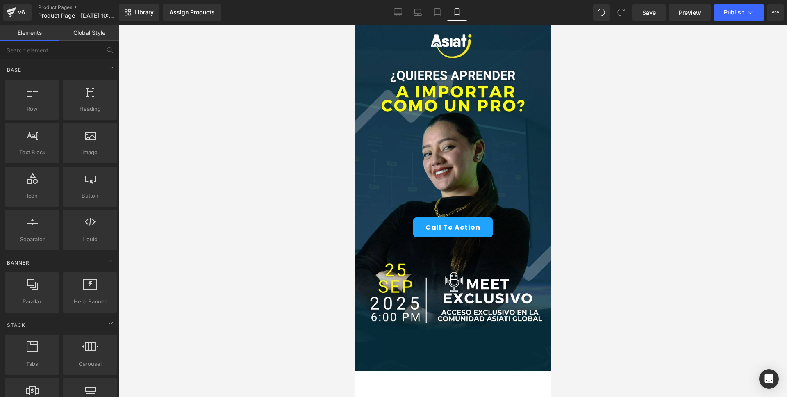
click at [469, 27] on span "Hero Banner" at bounding box center [453, 31] width 32 height 10
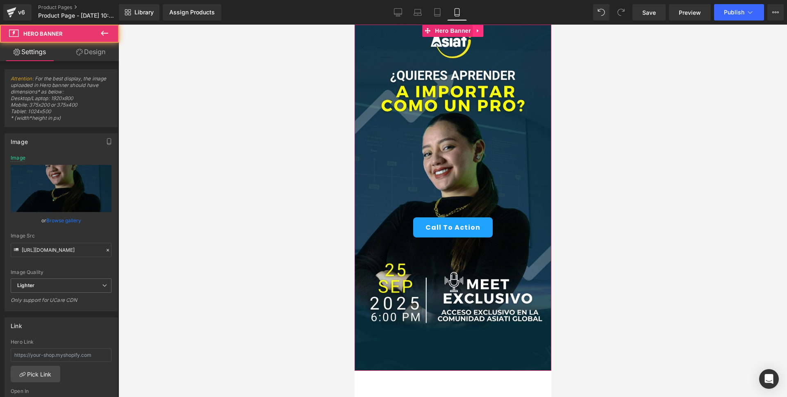
click at [475, 28] on icon at bounding box center [478, 31] width 6 height 6
click at [484, 30] on icon at bounding box center [484, 31] width 6 height 6
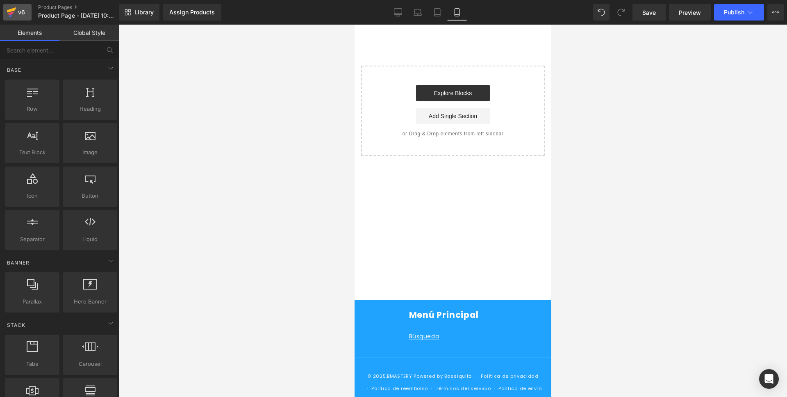
click at [8, 10] on icon at bounding box center [11, 9] width 9 height 5
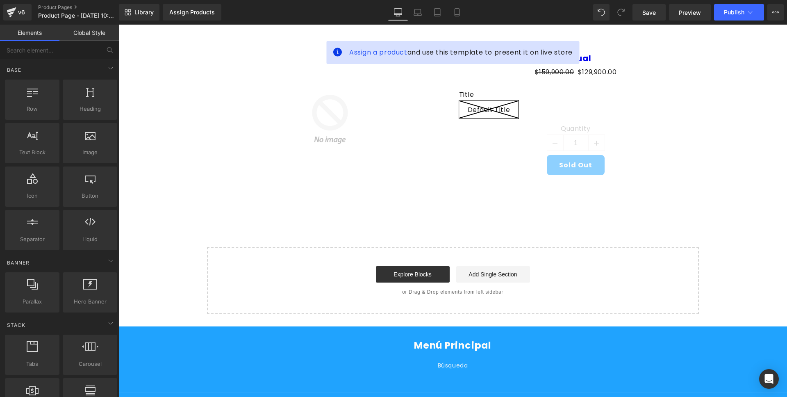
click at [466, 22] on div "Library Assign Products Product Preview No product match your search. Please tr…" at bounding box center [453, 12] width 668 height 25
click at [457, 18] on link "Mobile" at bounding box center [457, 12] width 20 height 16
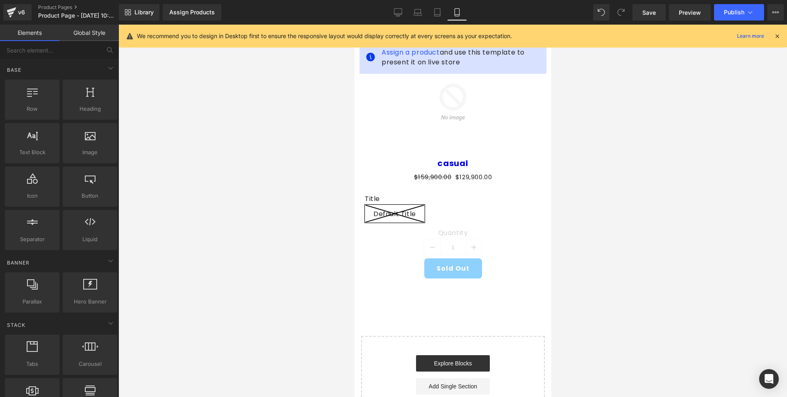
drag, startPoint x: 771, startPoint y: 33, endPoint x: 776, endPoint y: 34, distance: 5.0
click at [771, 34] on div "We recommend you to design in Desktop first to ensure the responsive layout wou…" at bounding box center [455, 36] width 637 height 10
click at [776, 34] on icon at bounding box center [777, 35] width 7 height 7
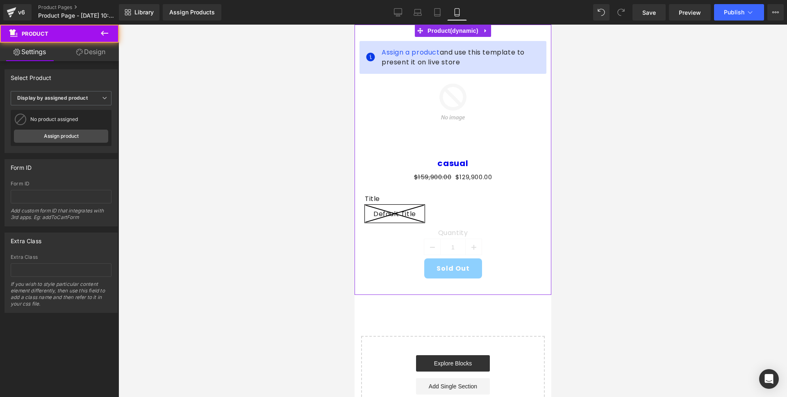
click at [546, 34] on div "Assign a product and use this template to present it on live store Sale Off (P)…" at bounding box center [452, 160] width 197 height 270
click at [488, 29] on link at bounding box center [485, 31] width 11 height 12
click at [488, 29] on icon at bounding box center [491, 31] width 6 height 6
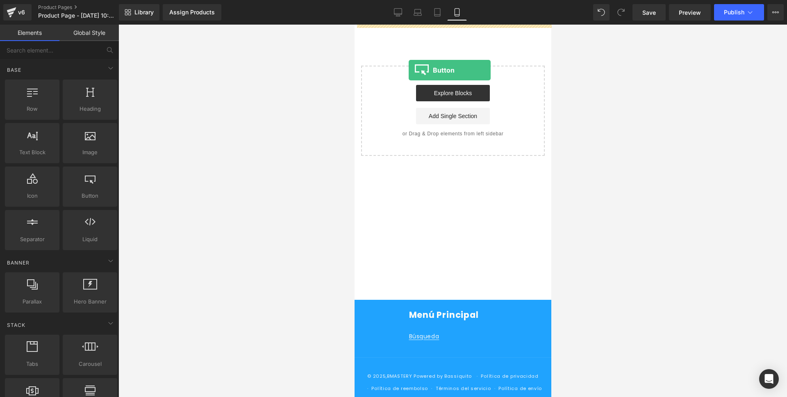
drag, startPoint x: 427, startPoint y: 207, endPoint x: 408, endPoint y: 64, distance: 143.5
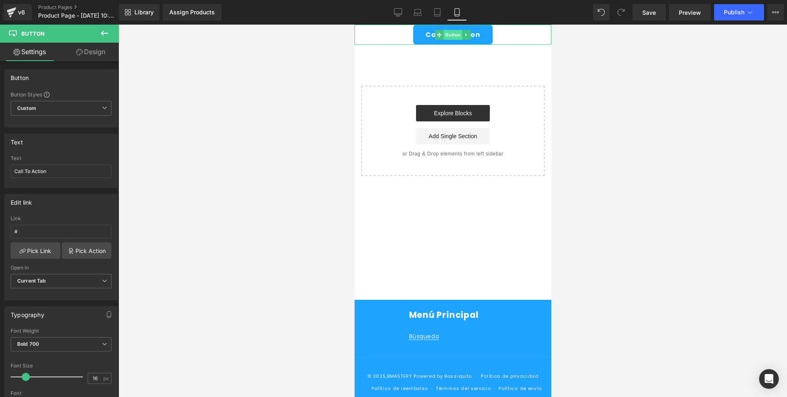
click at [456, 34] on span "Button" at bounding box center [452, 35] width 19 height 10
click at [35, 233] on input "#" at bounding box center [61, 232] width 101 height 14
click at [66, 256] on link "Pick Action" at bounding box center [87, 250] width 50 height 16
click at [73, 208] on div "Edit link # Link # Pick Link Pick Action Current Tab New Tab Open in Current Ta…" at bounding box center [61, 244] width 123 height 112
click at [41, 251] on link "Pick Link" at bounding box center [36, 250] width 50 height 16
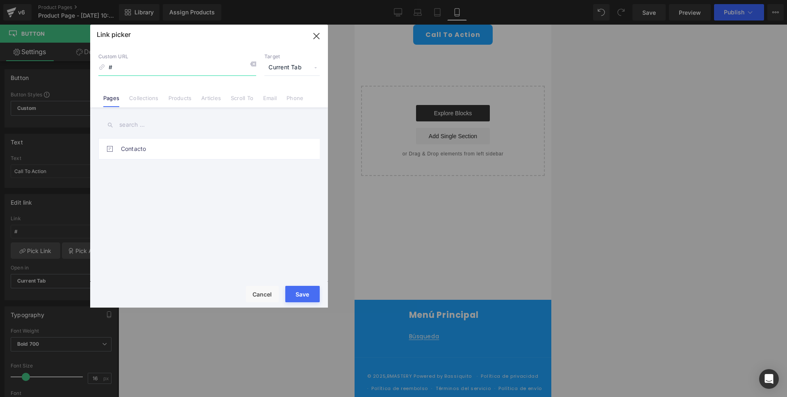
drag, startPoint x: 139, startPoint y: 70, endPoint x: 96, endPoint y: 70, distance: 43.1
click at [96, 70] on div "Custom URL # Target Current Tab Current Tab New Tab Pages Collections Products …" at bounding box center [209, 76] width 238 height 62
paste input "https://docs.google.com/document/d/165UFd3cgSDmdghP38YO70WqtCB7Gxm52/edit"
type input "https://docs.google.com/document/d/165UFd3cgSDmdghP38YO70WqtCB7Gxm52/edit"
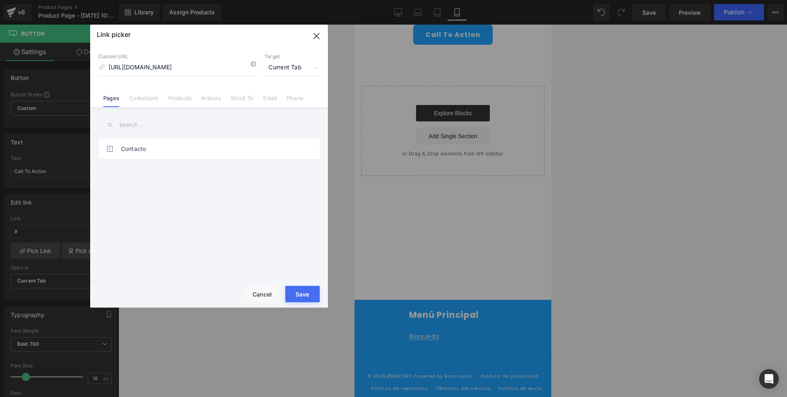
scroll to position [0, 0]
click at [306, 296] on button "Save" at bounding box center [302, 294] width 34 height 16
type input "https://docs.google.com/document/d/165UFd3cgSDmdghP38YO70WqtCB7Gxm52/edit"
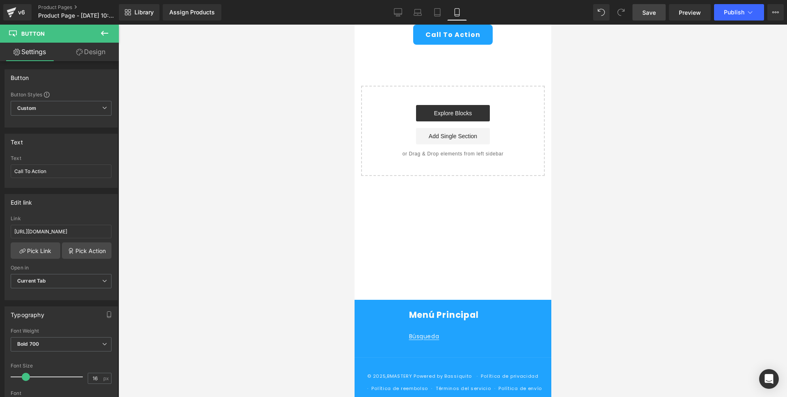
click at [648, 16] on link "Save" at bounding box center [649, 12] width 33 height 16
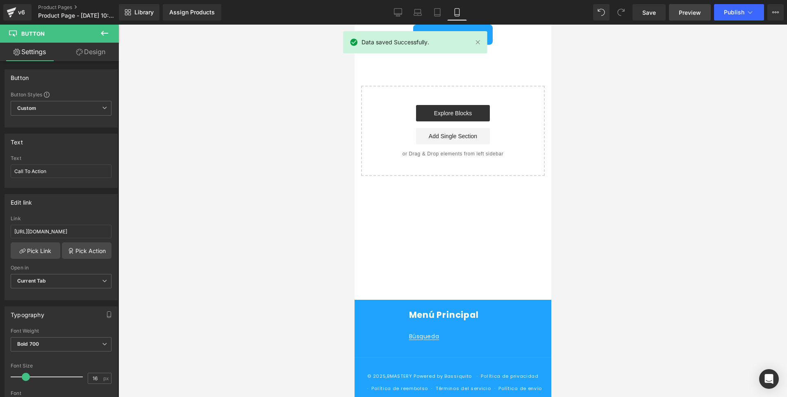
click at [689, 11] on span "Preview" at bounding box center [690, 12] width 22 height 9
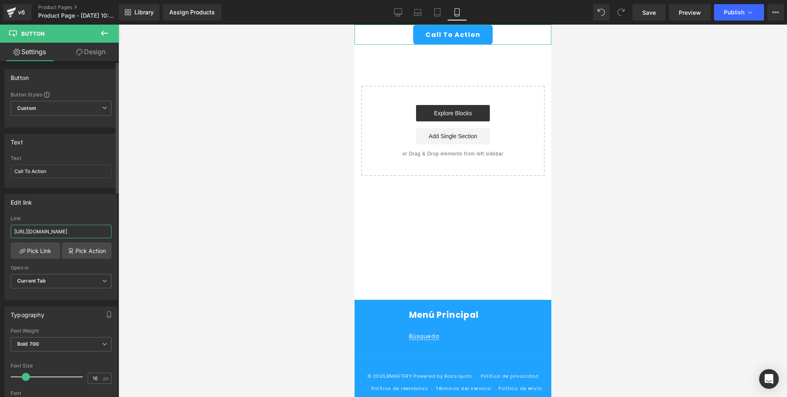
click at [63, 228] on input "https://docs.google.com/document/d/165UFd3cgSDmdghP38YO70WqtCB7Gxm52/edit" at bounding box center [61, 232] width 101 height 14
click at [93, 201] on div "Edit link" at bounding box center [61, 202] width 112 height 16
click at [104, 30] on icon at bounding box center [105, 33] width 10 height 10
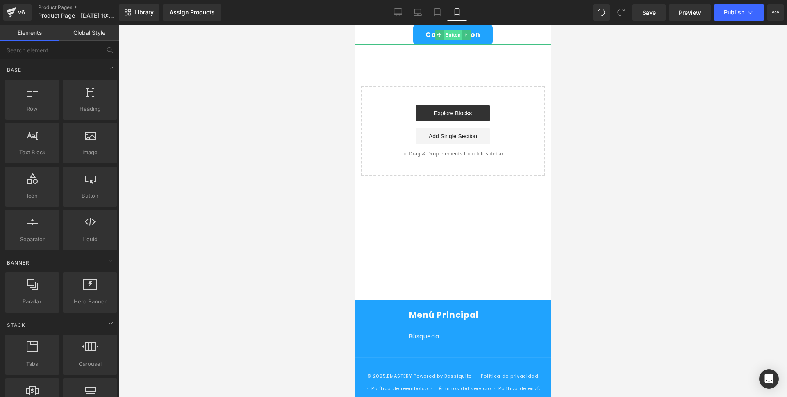
click at [456, 35] on span "Button" at bounding box center [452, 35] width 19 height 10
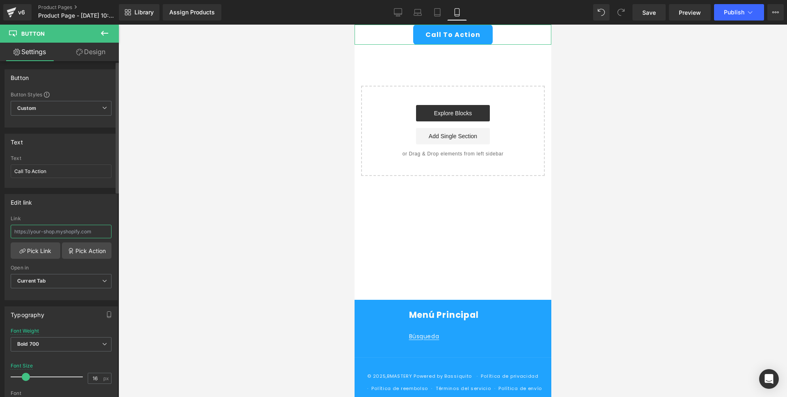
click at [34, 231] on input "text" at bounding box center [61, 232] width 101 height 14
paste input "https://docs.google.com/document/d/165UFd3cgSDmdghP38YO70WqtCB7Gxm52/edit"
type input "https://docs.google.com/document/d/165UFd3cgSDmdghP38YO70WqtCB7Gxm52/edit"
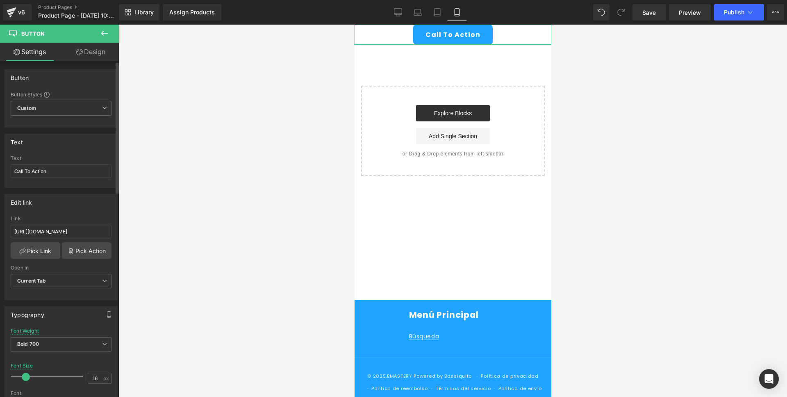
click at [68, 211] on div "Edit link https://docs.google.com/document/d/165UFd3cgSDmdghP38YO70WqtCB7Gxm52/…" at bounding box center [61, 247] width 113 height 106
click at [651, 10] on span "Save" at bounding box center [650, 12] width 14 height 9
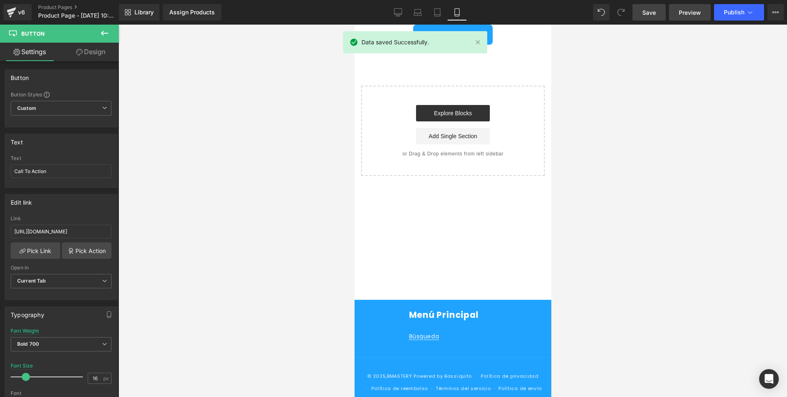
click at [684, 11] on span "Preview" at bounding box center [690, 12] width 22 height 9
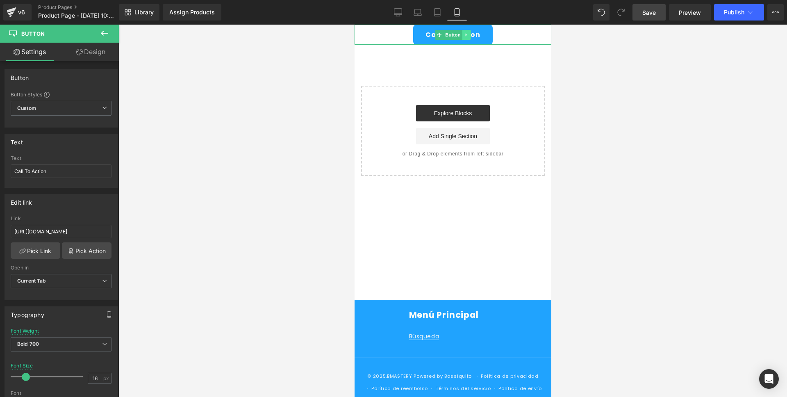
click at [462, 37] on link at bounding box center [466, 35] width 9 height 10
click at [472, 36] on icon at bounding box center [470, 34] width 5 height 5
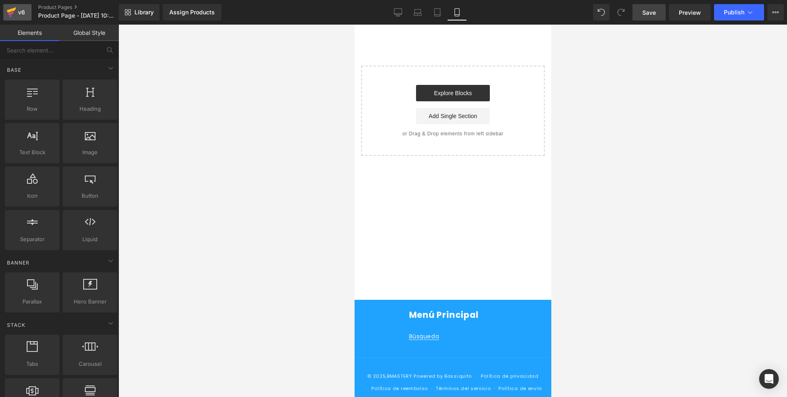
click at [15, 9] on icon at bounding box center [11, 9] width 9 height 5
